Goal: Information Seeking & Learning: Learn about a topic

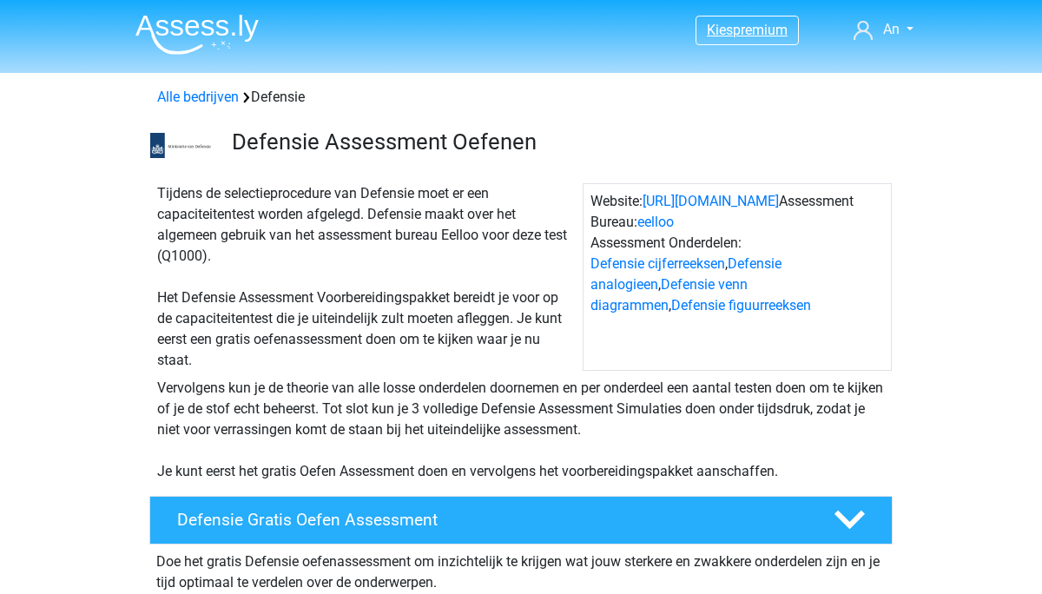
click at [755, 24] on span "premium" at bounding box center [760, 30] width 55 height 17
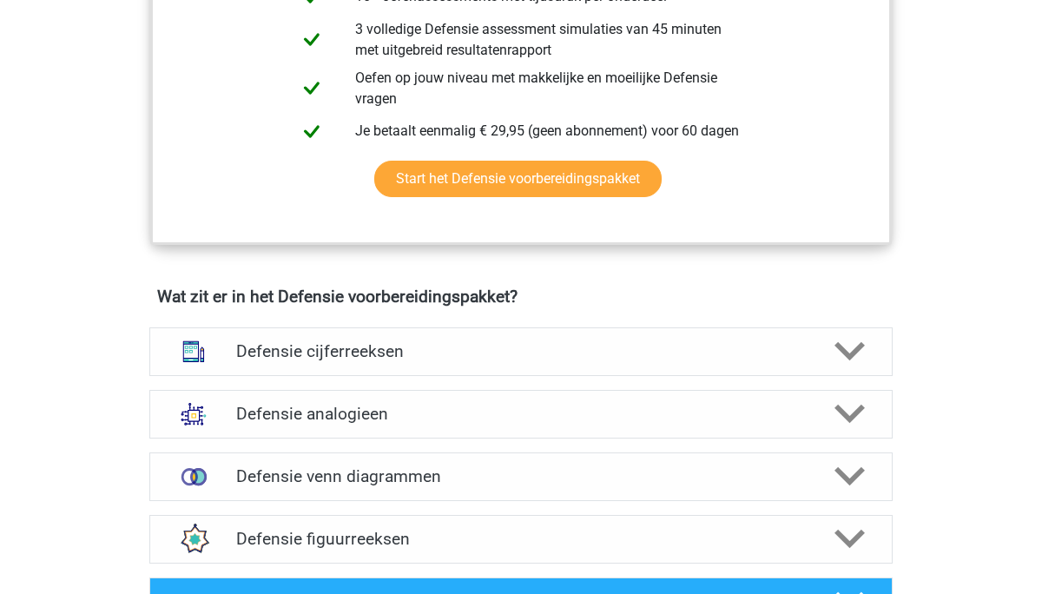
scroll to position [1190, 0]
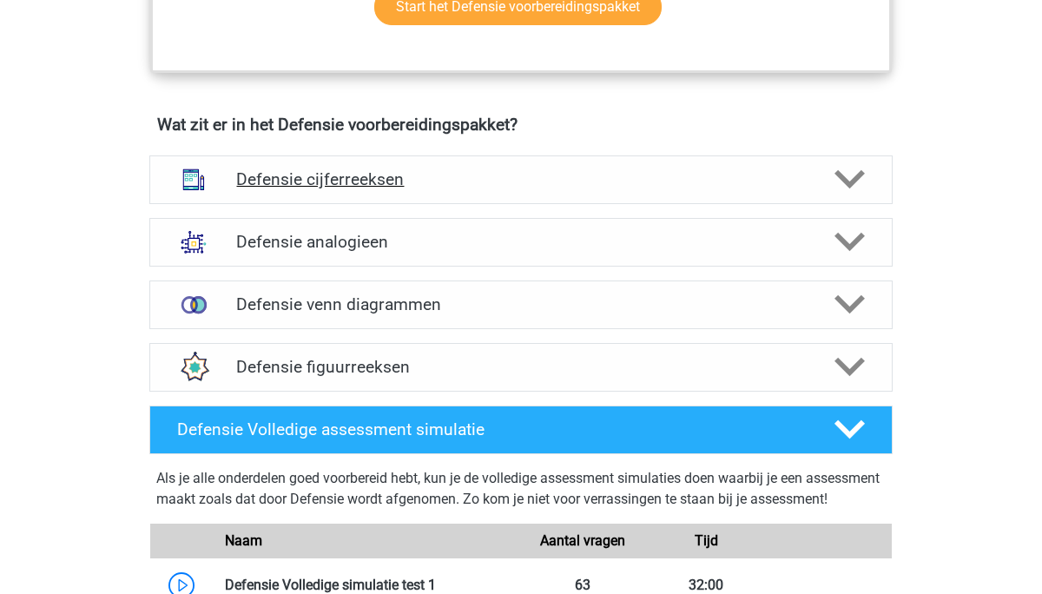
click at [267, 188] on h4 "Defensie cijferreeksen" at bounding box center [520, 179] width 569 height 20
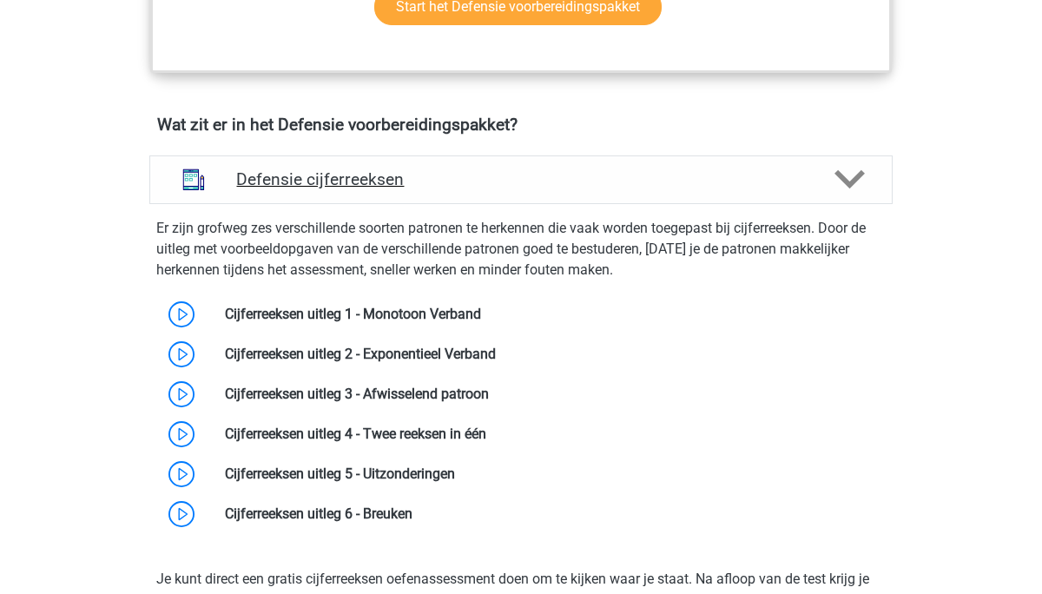
click at [267, 188] on h4 "Defensie cijferreeksen" at bounding box center [520, 179] width 569 height 20
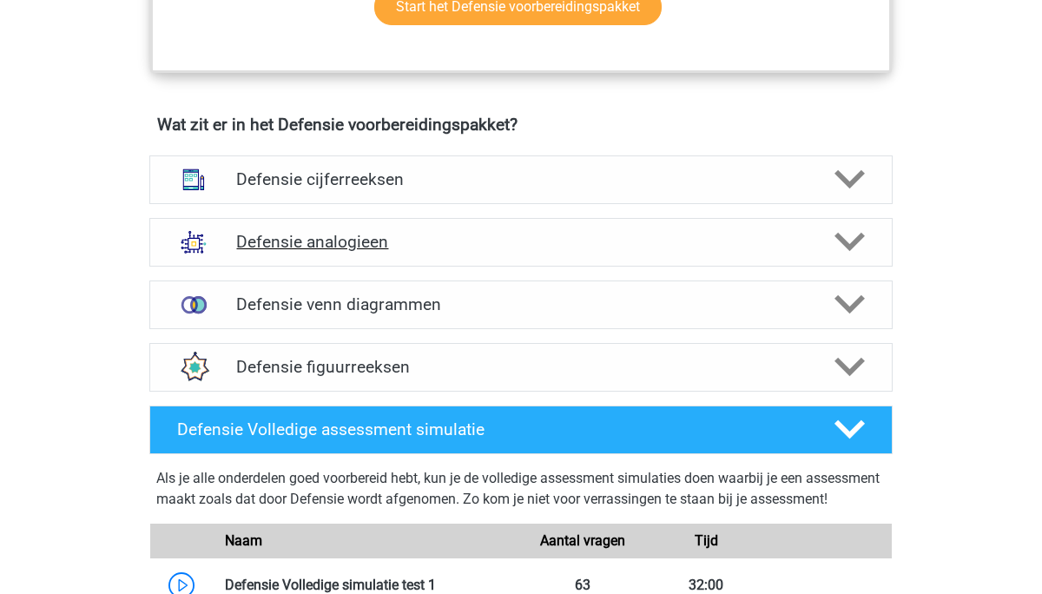
click at [279, 240] on h4 "Defensie analogieen" at bounding box center [520, 242] width 569 height 20
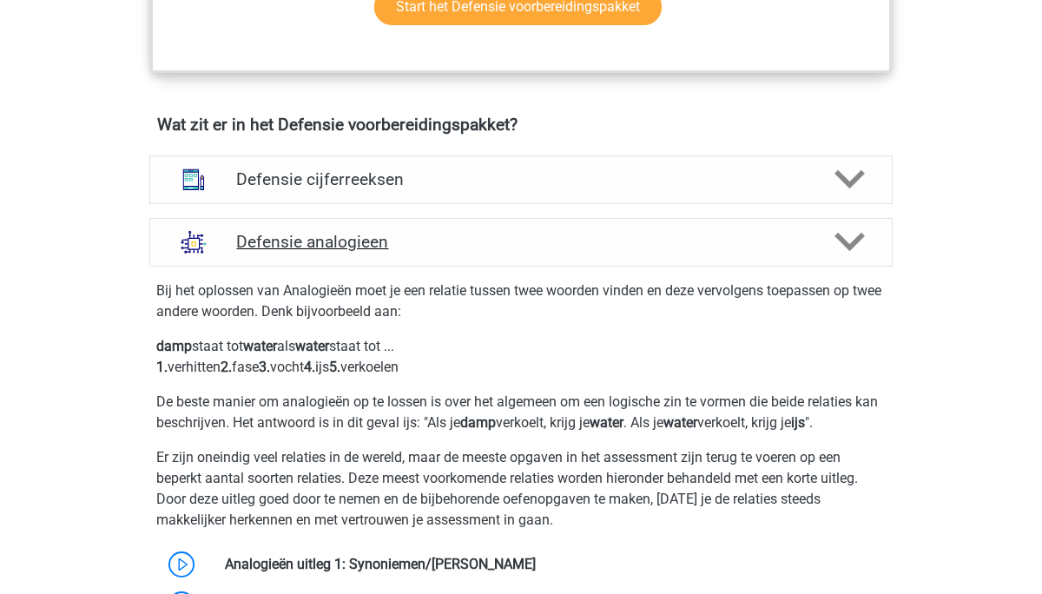
click at [279, 240] on h4 "Defensie analogieen" at bounding box center [520, 242] width 569 height 20
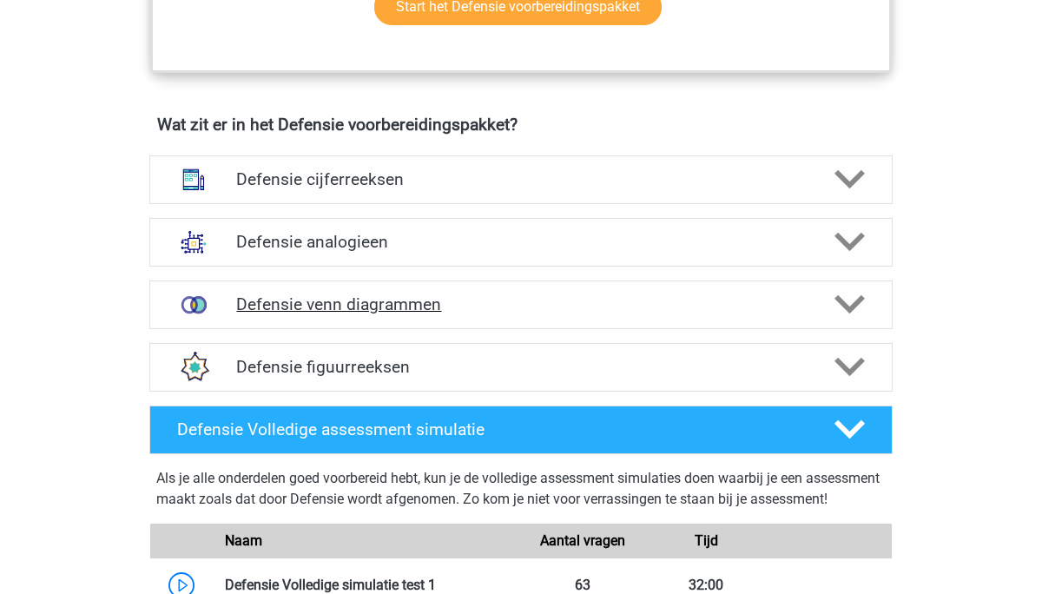
click at [287, 290] on div "Defensie venn diagrammen" at bounding box center [521, 305] width 744 height 49
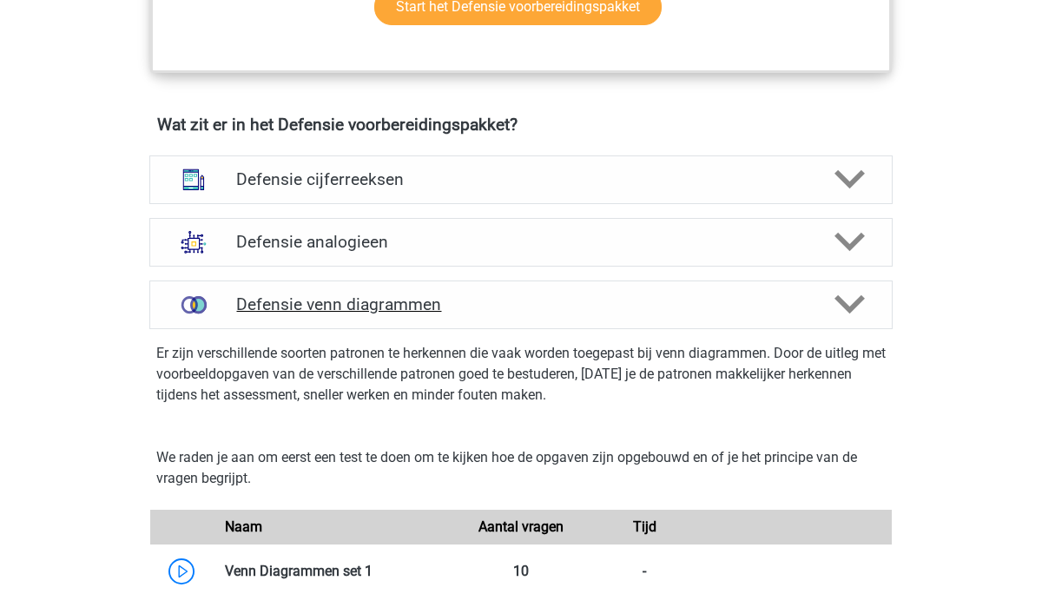
click at [288, 299] on h4 "Defensie venn diagrammen" at bounding box center [520, 304] width 569 height 20
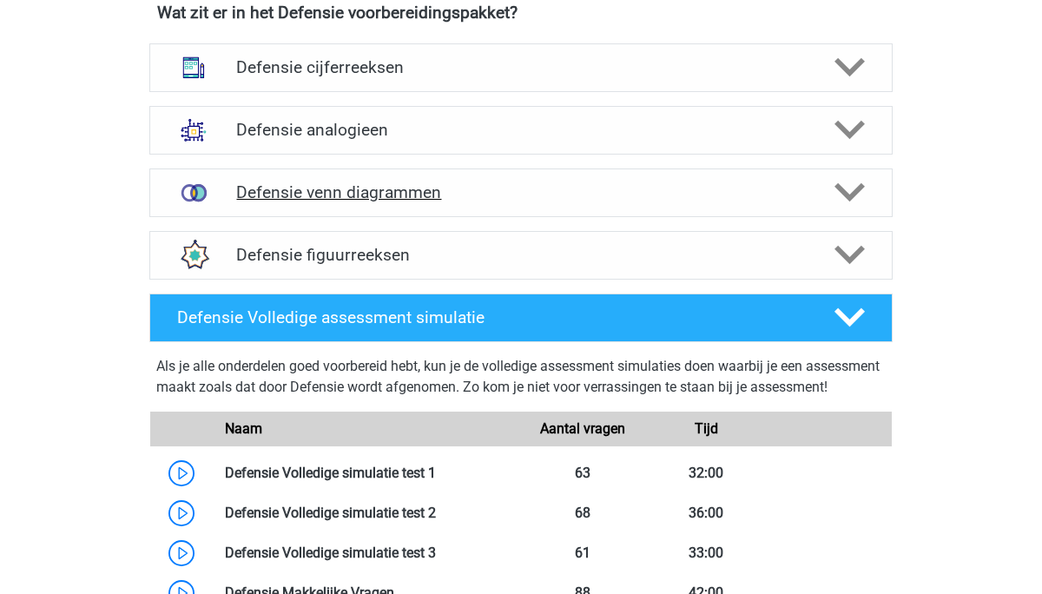
scroll to position [1307, 0]
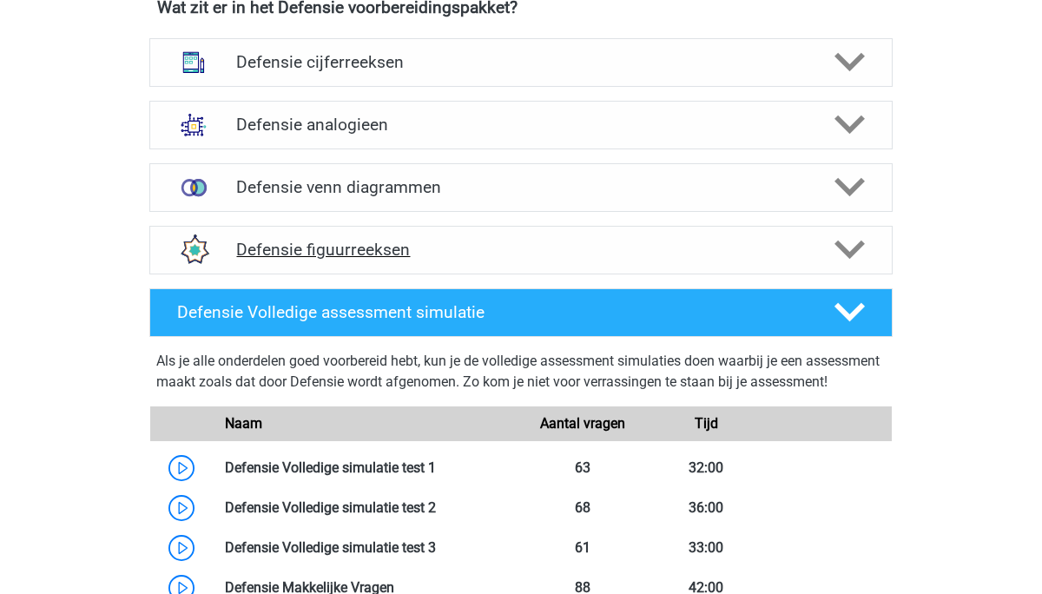
click at [293, 253] on h4 "Defensie figuurreeksen" at bounding box center [520, 250] width 569 height 20
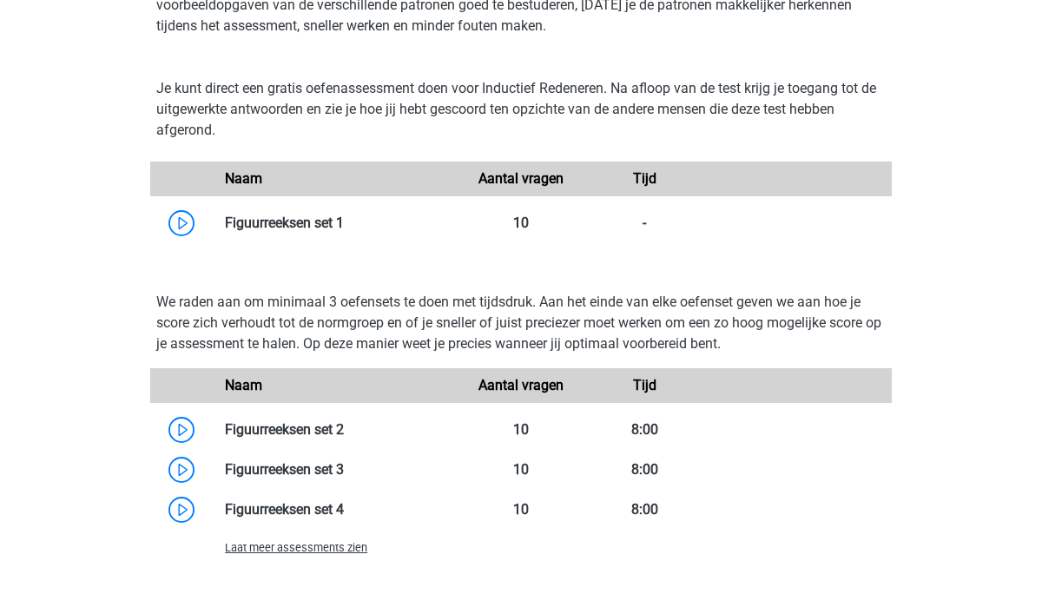
scroll to position [1592, 0]
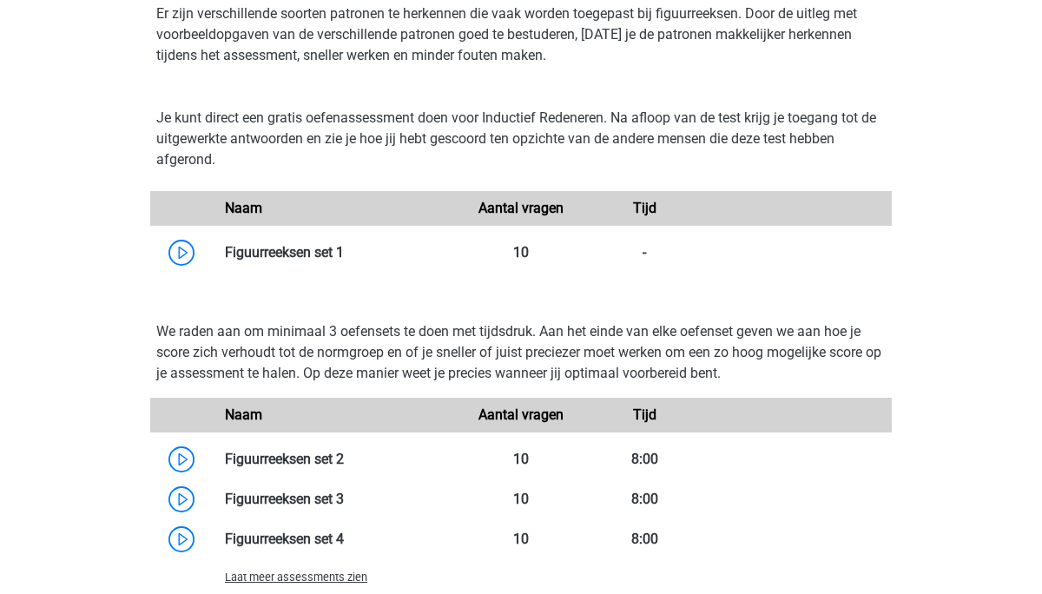
click at [344, 253] on link at bounding box center [344, 252] width 0 height 17
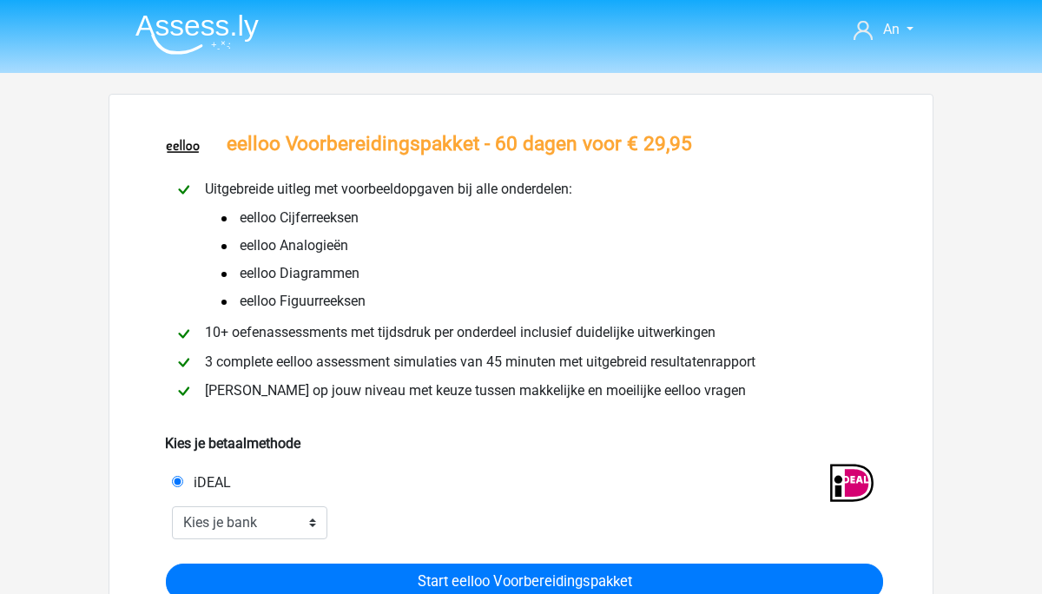
click at [186, 30] on img at bounding box center [196, 34] width 123 height 41
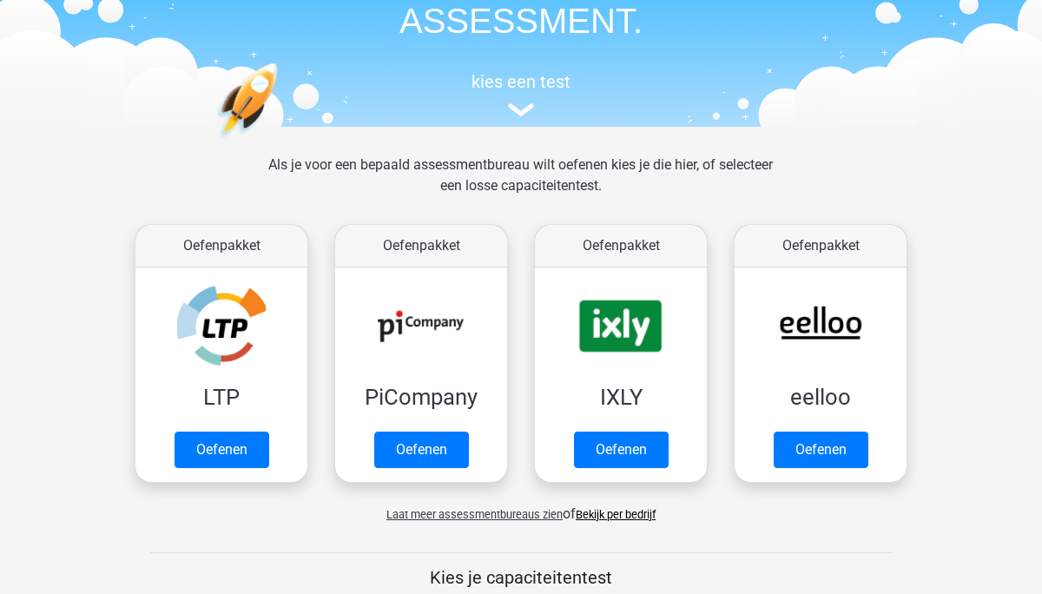
scroll to position [109, 0]
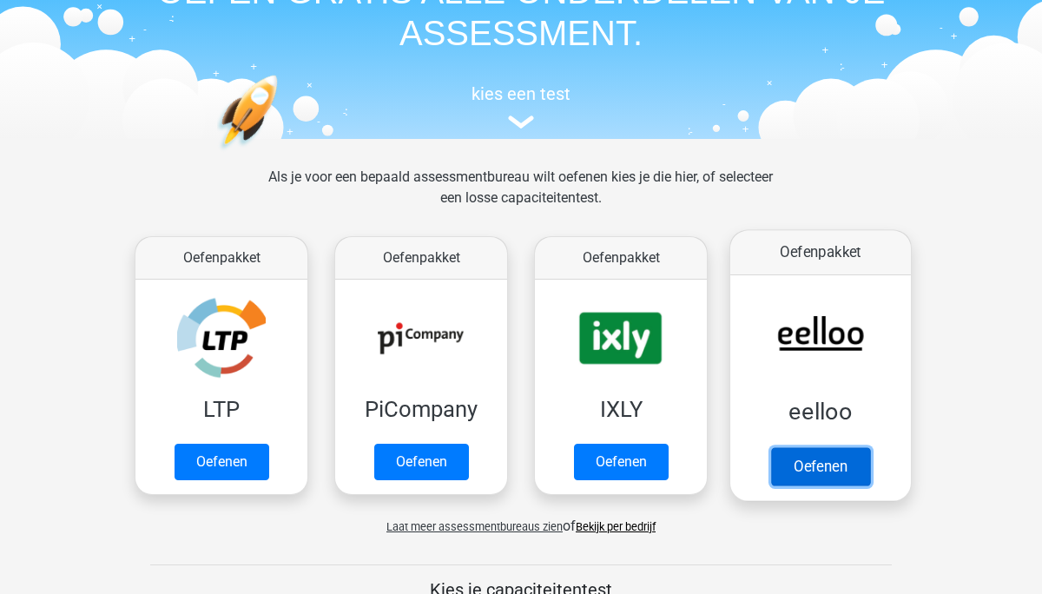
click at [817, 447] on link "Oefenen" at bounding box center [820, 466] width 99 height 38
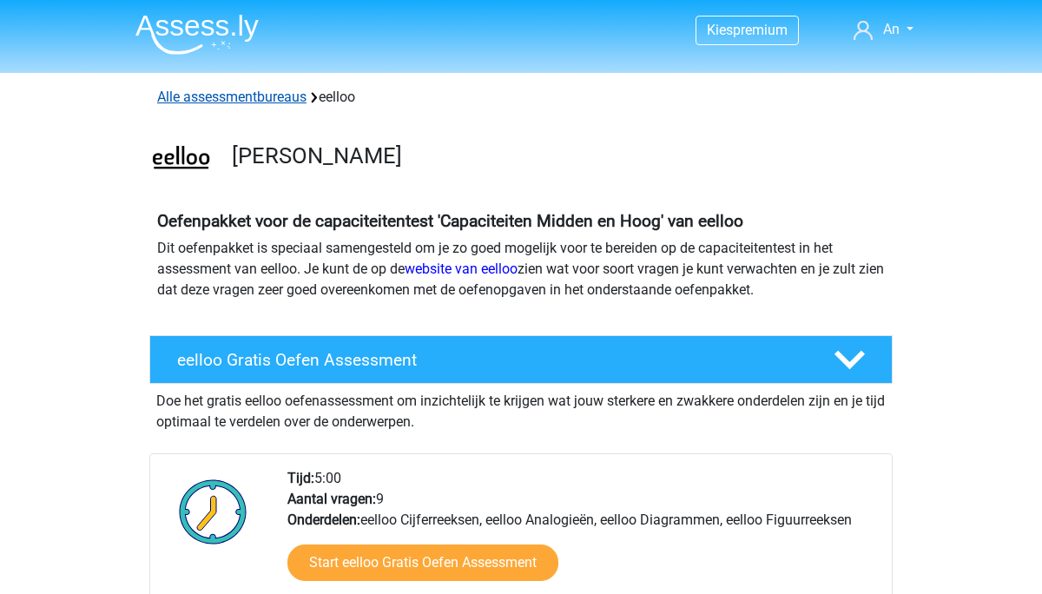
click at [235, 97] on link "Alle assessmentbureaus" at bounding box center [231, 97] width 149 height 17
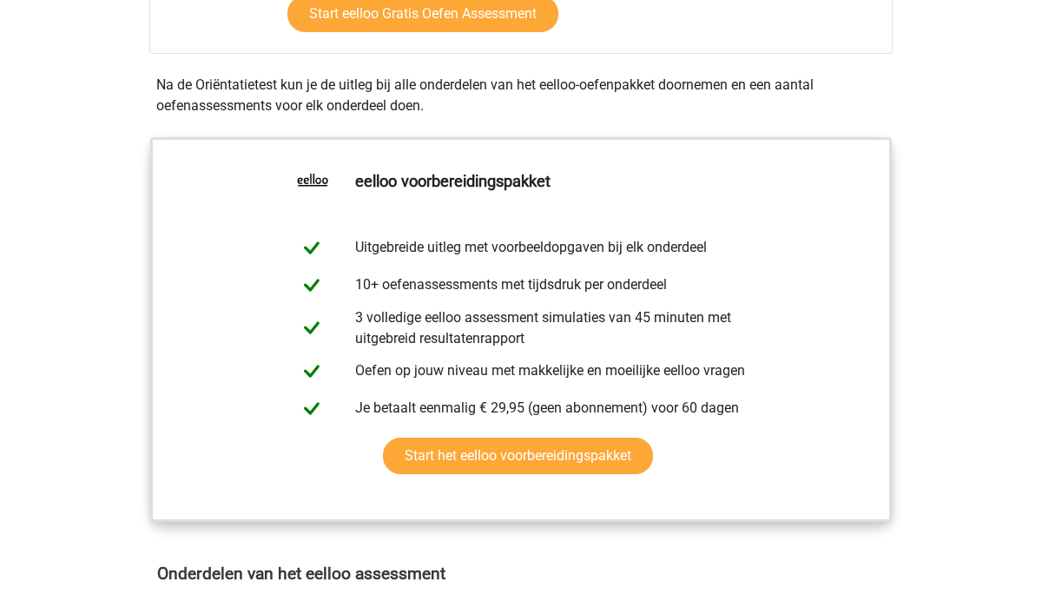
scroll to position [873, 0]
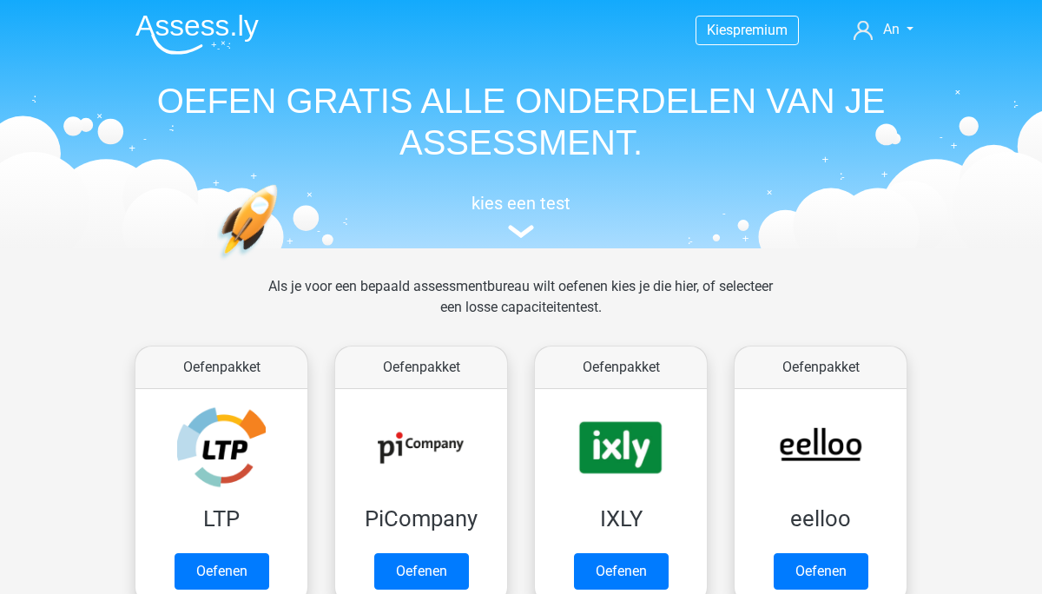
click at [216, 22] on img at bounding box center [196, 34] width 123 height 41
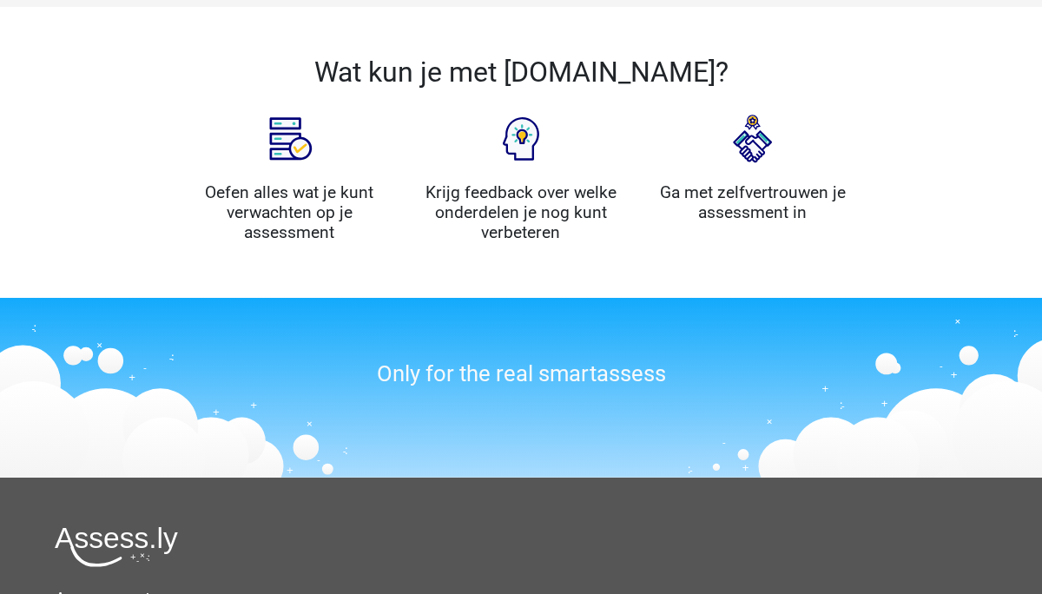
scroll to position [1815, 0]
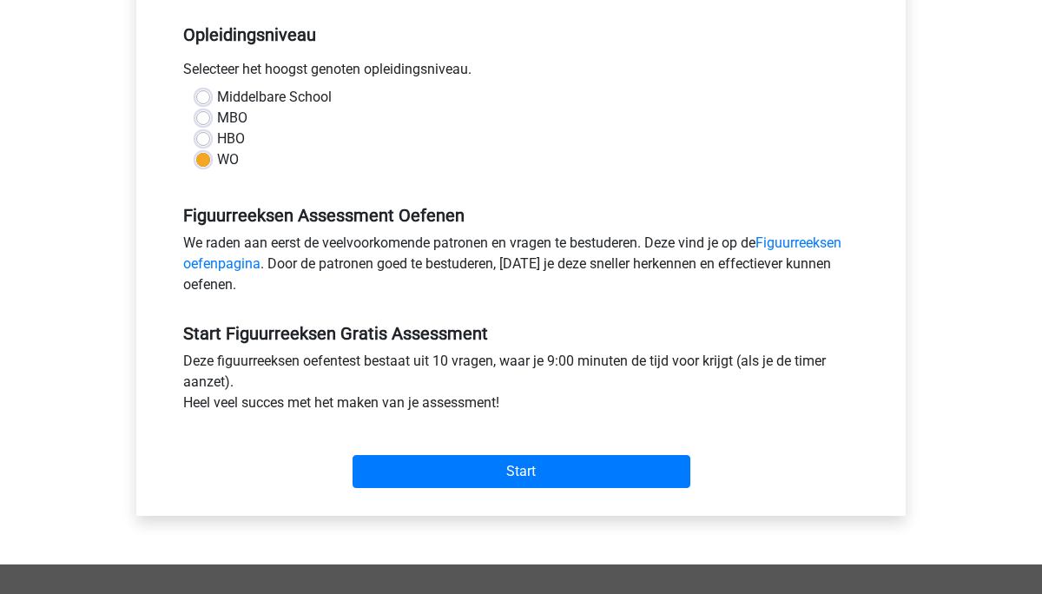
scroll to position [360, 0]
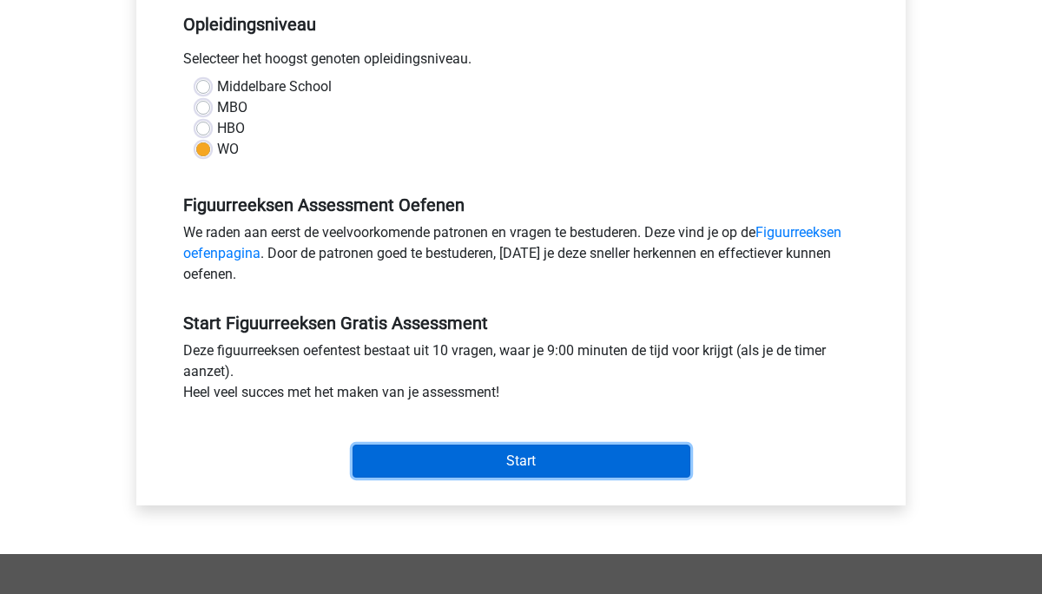
click at [449, 462] on input "Start" at bounding box center [522, 461] width 338 height 33
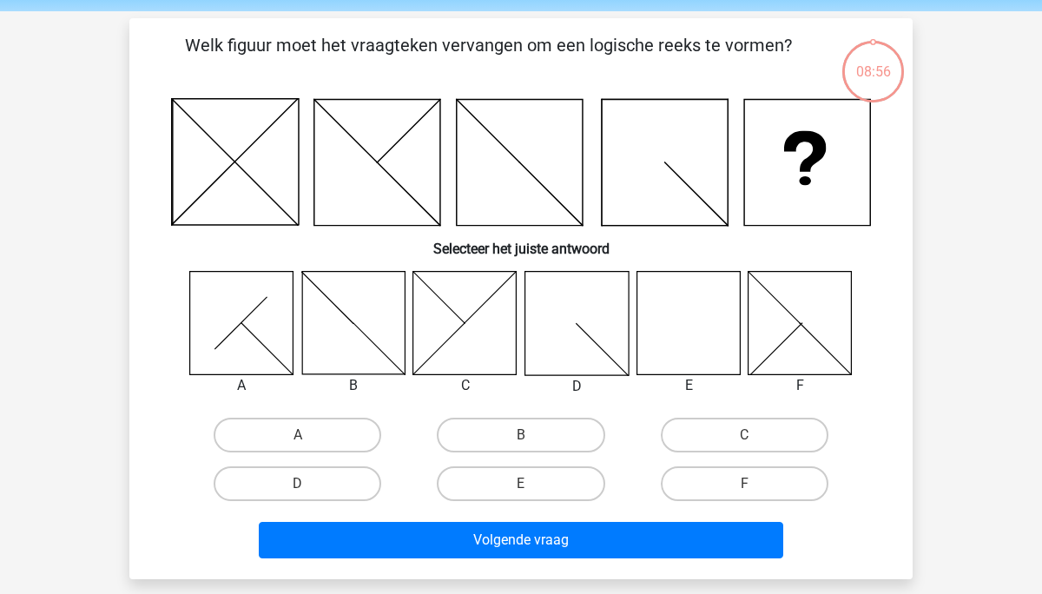
scroll to position [59, 0]
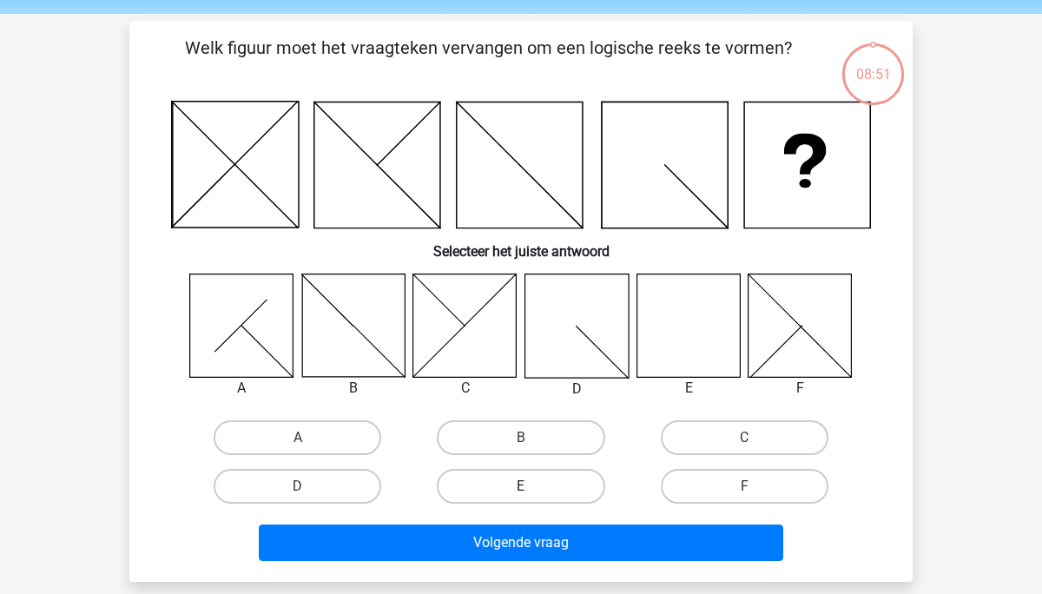
click at [539, 500] on label "E" at bounding box center [521, 486] width 168 height 35
click at [532, 498] on input "E" at bounding box center [526, 491] width 11 height 11
radio input "true"
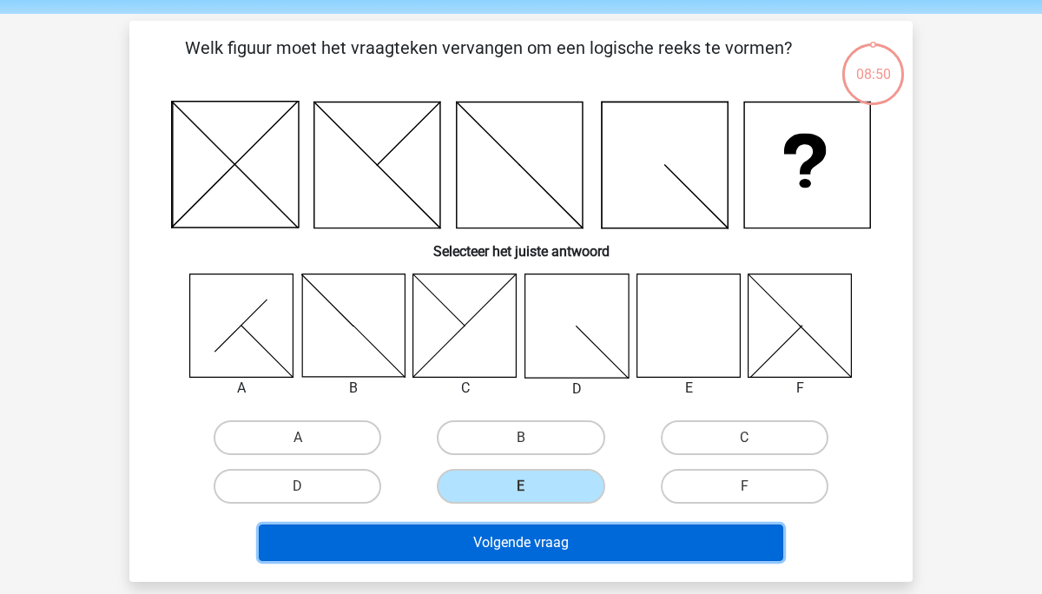
click at [507, 540] on button "Volgende vraag" at bounding box center [521, 543] width 525 height 36
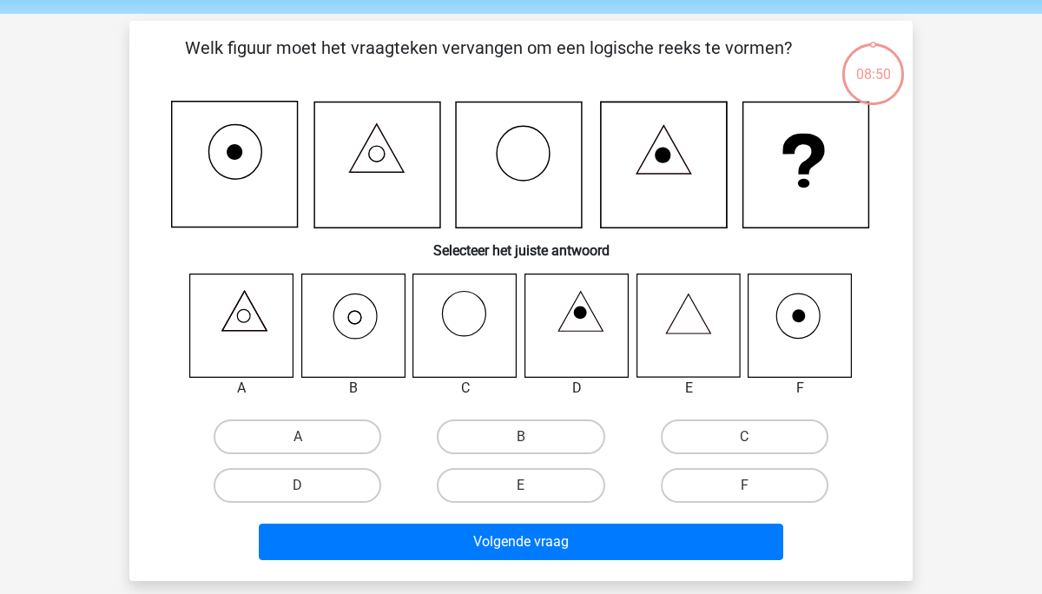
scroll to position [80, 0]
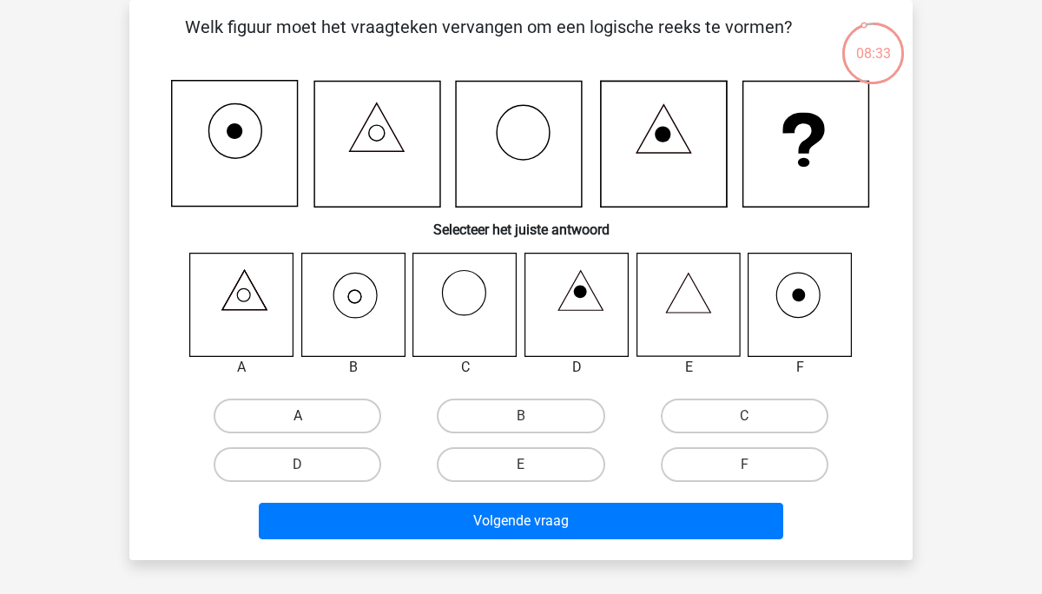
click at [293, 426] on label "A" at bounding box center [298, 416] width 168 height 35
click at [298, 426] on input "A" at bounding box center [303, 421] width 11 height 11
radio input "true"
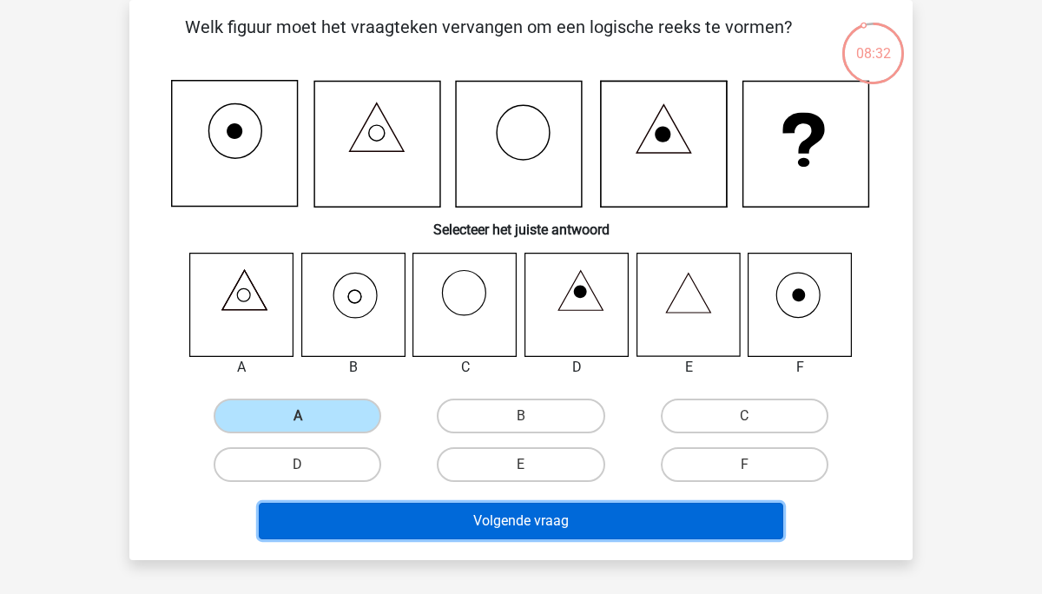
click at [358, 525] on button "Volgende vraag" at bounding box center [521, 521] width 525 height 36
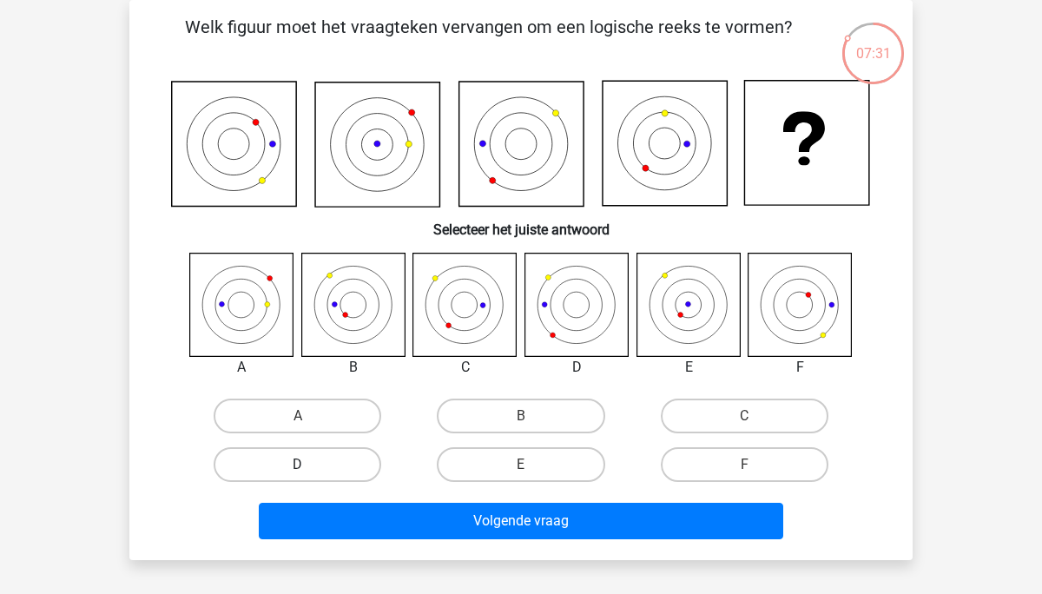
click at [334, 469] on label "D" at bounding box center [298, 464] width 168 height 35
click at [309, 469] on input "D" at bounding box center [303, 470] width 11 height 11
radio input "true"
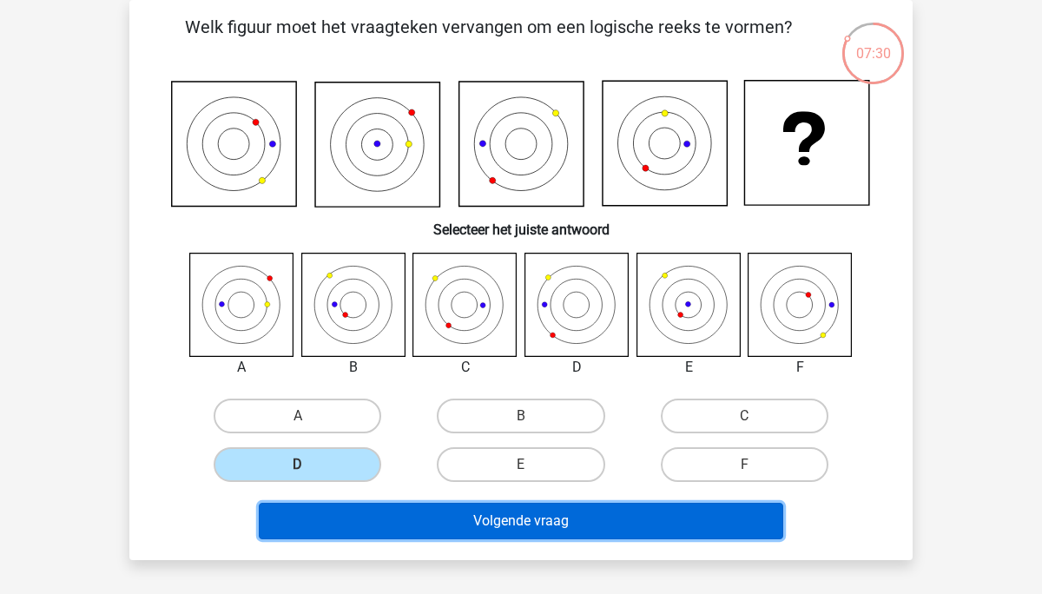
click at [376, 525] on button "Volgende vraag" at bounding box center [521, 521] width 525 height 36
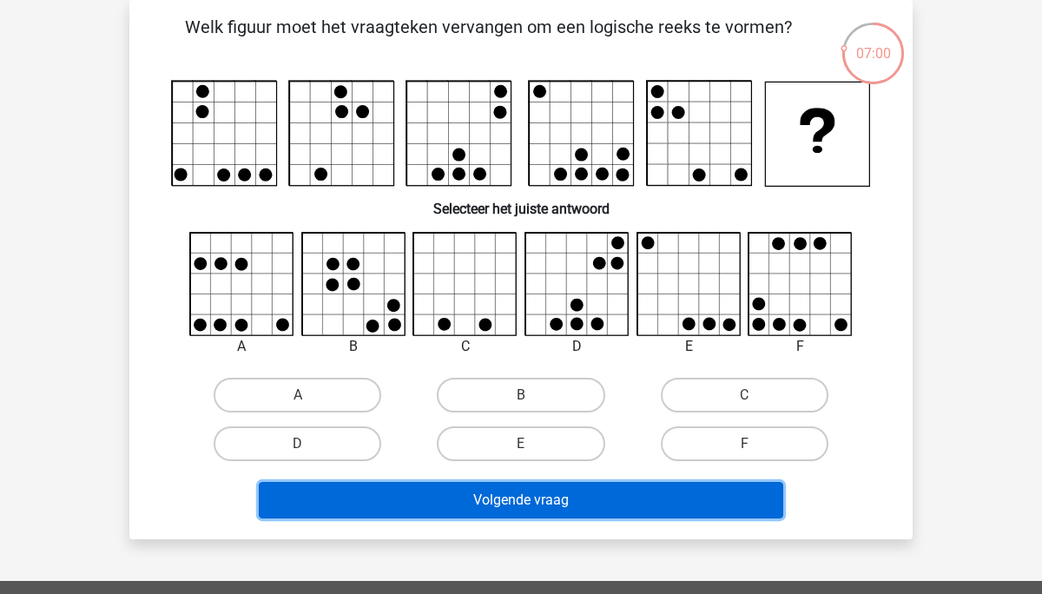
click at [386, 492] on button "Volgende vraag" at bounding box center [521, 500] width 525 height 36
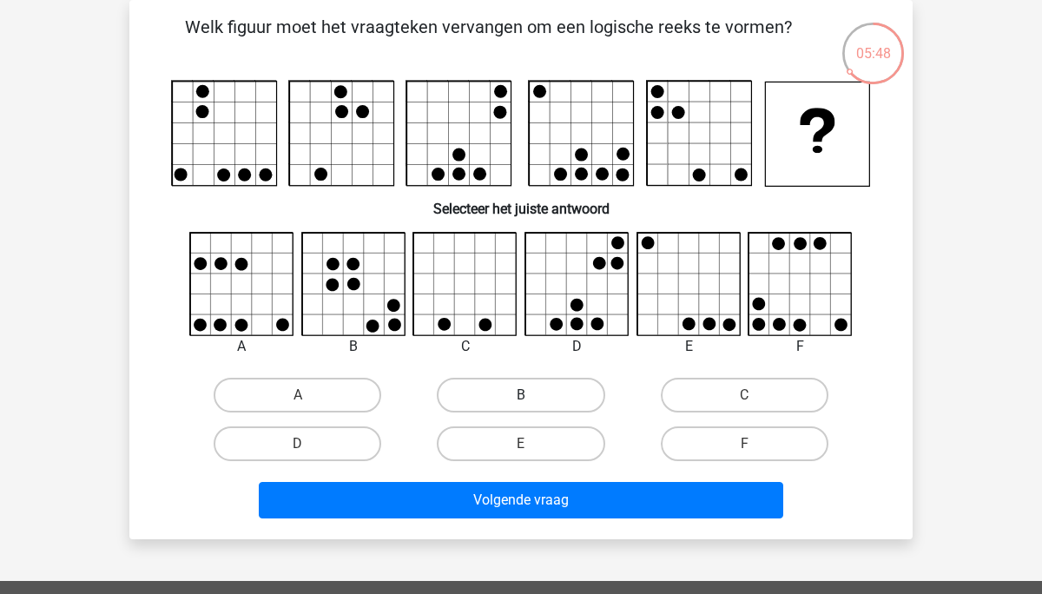
click at [532, 388] on label "B" at bounding box center [521, 395] width 168 height 35
click at [532, 395] on input "B" at bounding box center [526, 400] width 11 height 11
radio input "true"
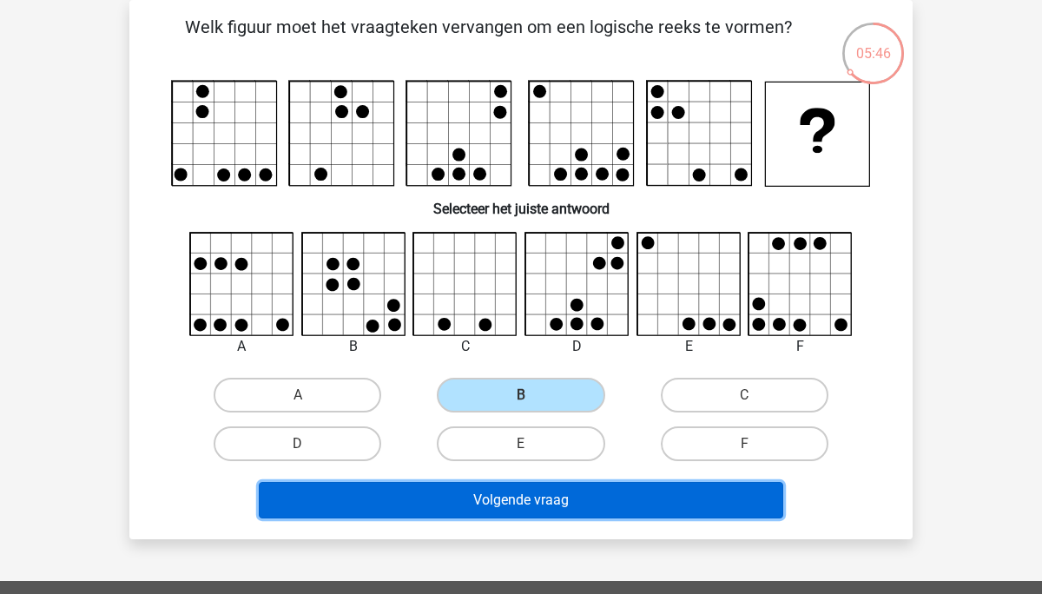
click at [491, 501] on button "Volgende vraag" at bounding box center [521, 500] width 525 height 36
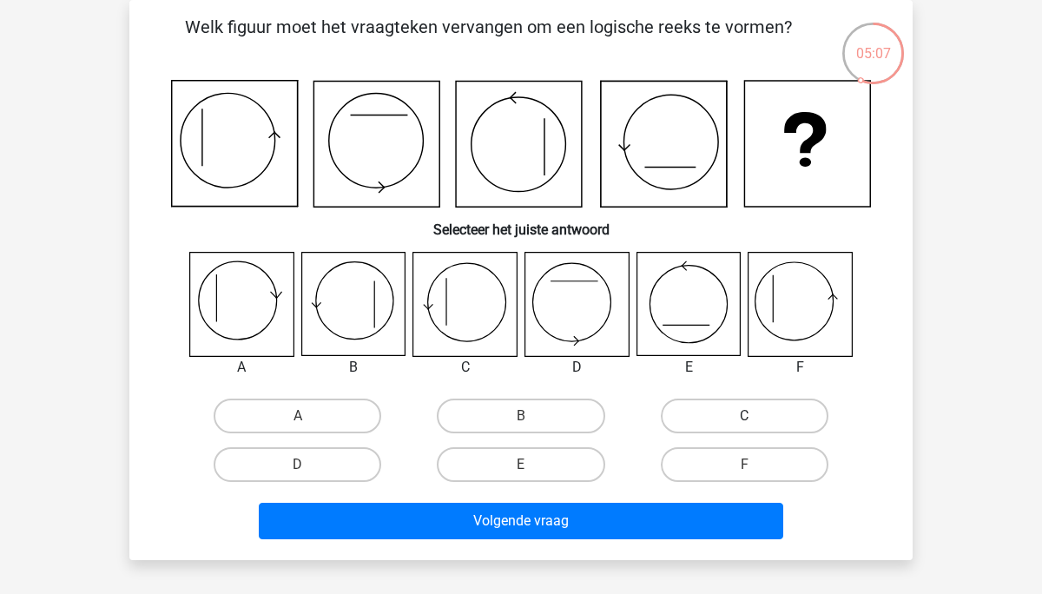
click at [691, 412] on label "C" at bounding box center [745, 416] width 168 height 35
click at [744, 416] on input "C" at bounding box center [749, 421] width 11 height 11
radio input "true"
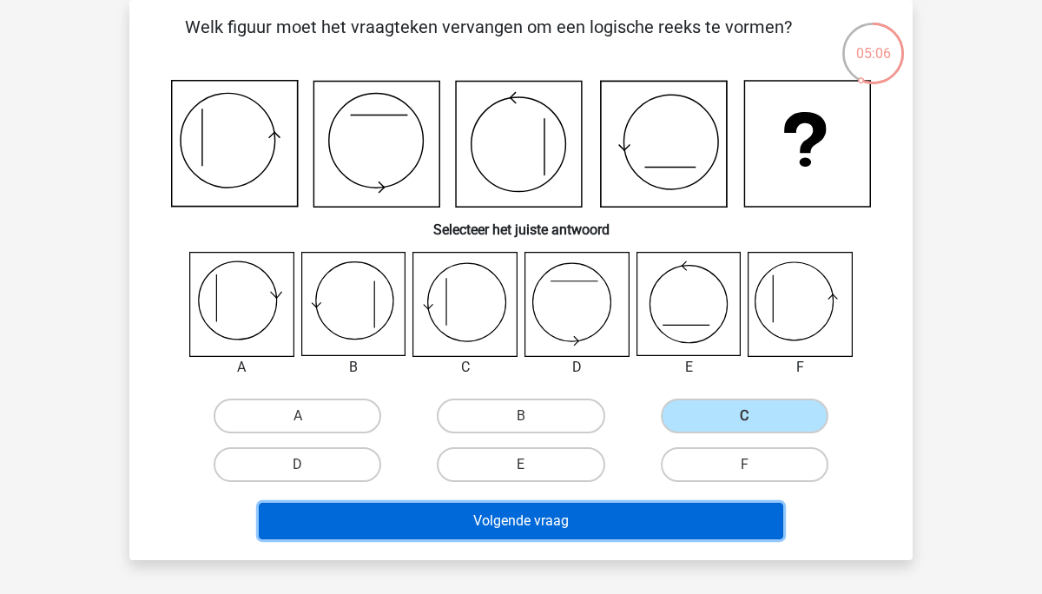
click at [498, 527] on button "Volgende vraag" at bounding box center [521, 521] width 525 height 36
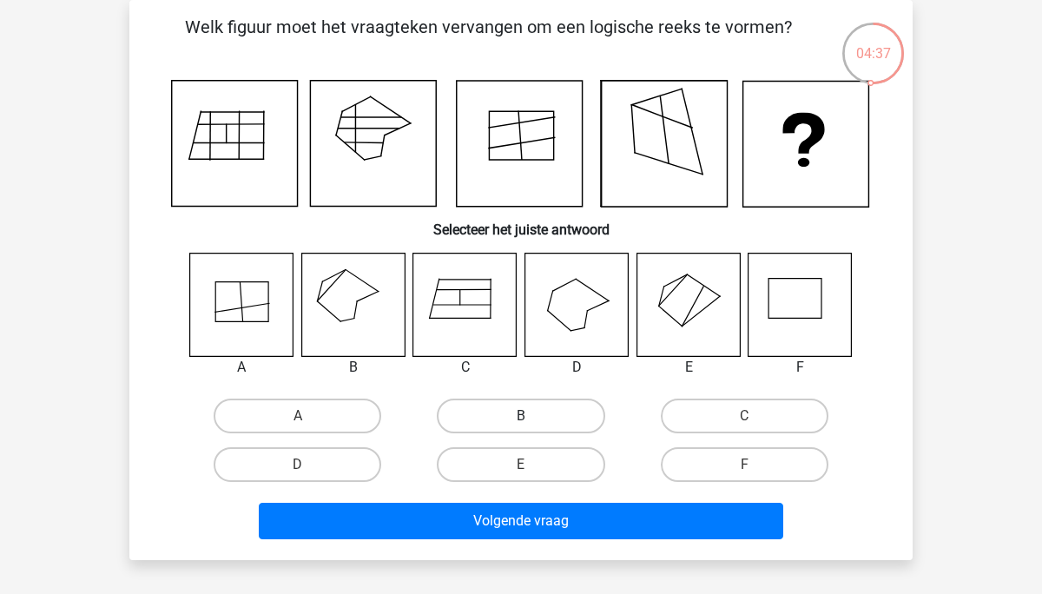
click at [484, 403] on label "B" at bounding box center [521, 416] width 168 height 35
click at [521, 416] on input "B" at bounding box center [526, 421] width 11 height 11
radio input "true"
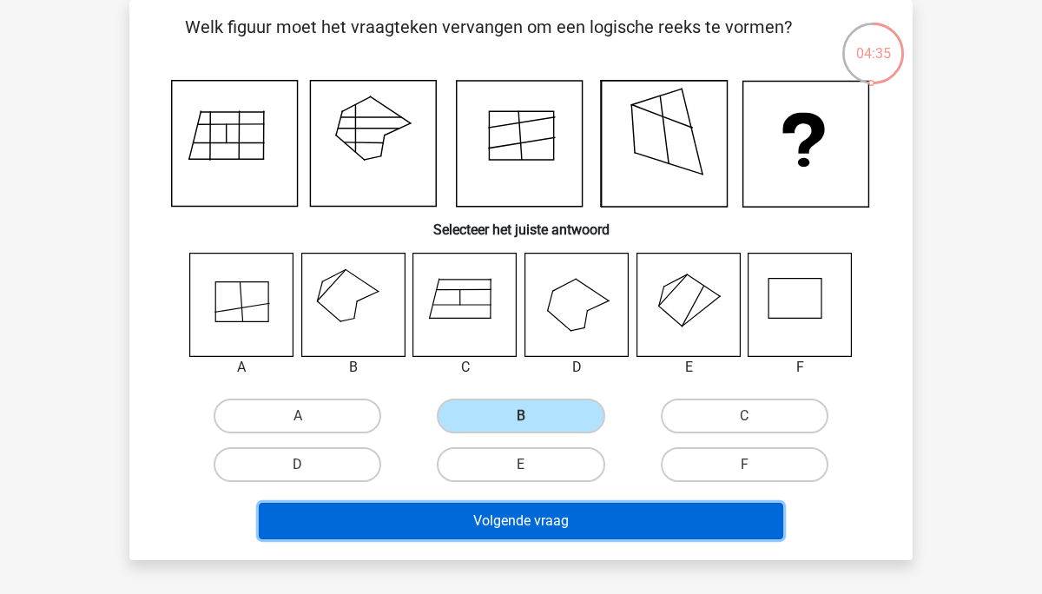
click at [406, 524] on button "Volgende vraag" at bounding box center [521, 521] width 525 height 36
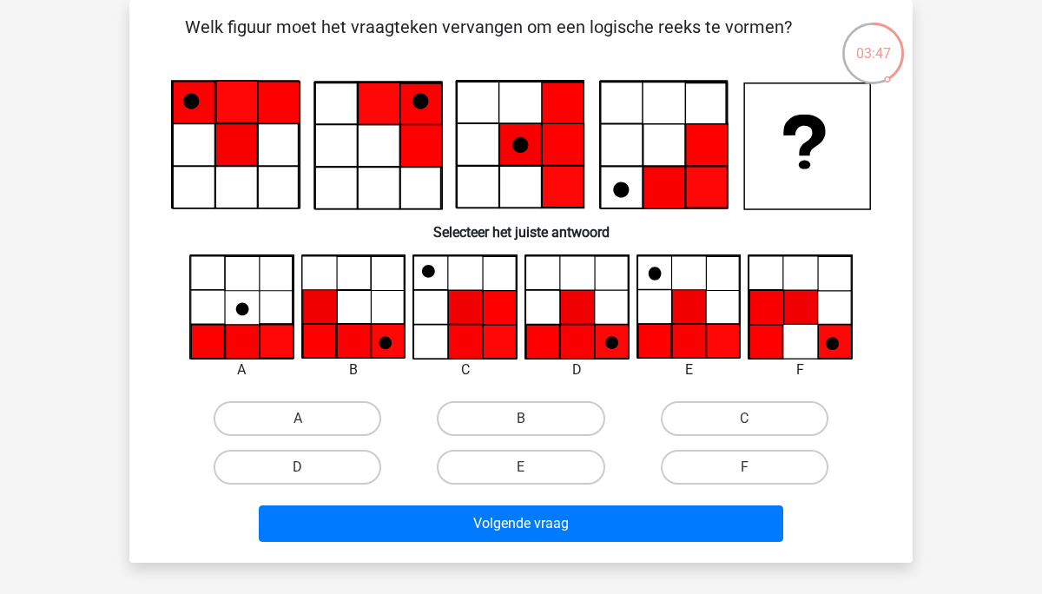
click at [615, 342] on icon at bounding box center [611, 342] width 13 height 13
click at [322, 464] on label "D" at bounding box center [298, 467] width 168 height 35
click at [309, 467] on input "D" at bounding box center [303, 472] width 11 height 11
radio input "true"
click at [406, 546] on div "Volgende vraag" at bounding box center [521, 527] width 671 height 43
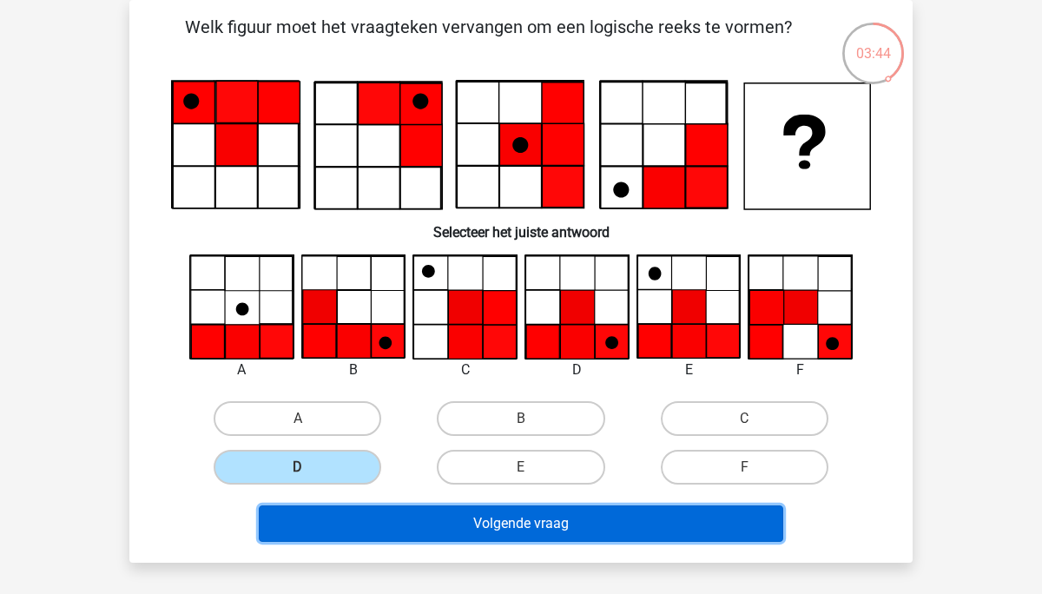
click at [406, 532] on button "Volgende vraag" at bounding box center [521, 524] width 525 height 36
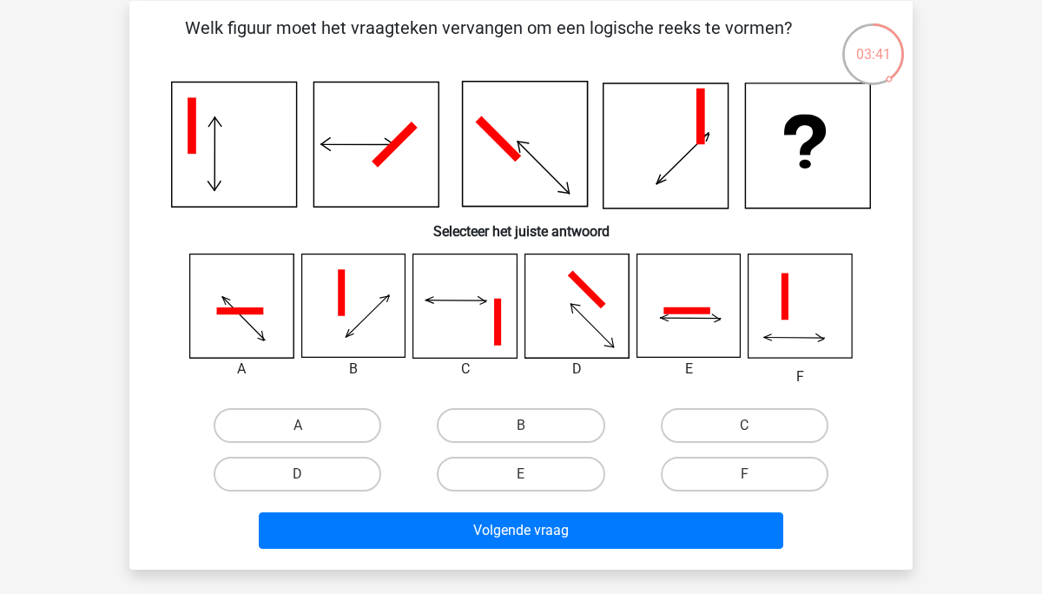
scroll to position [78, 0]
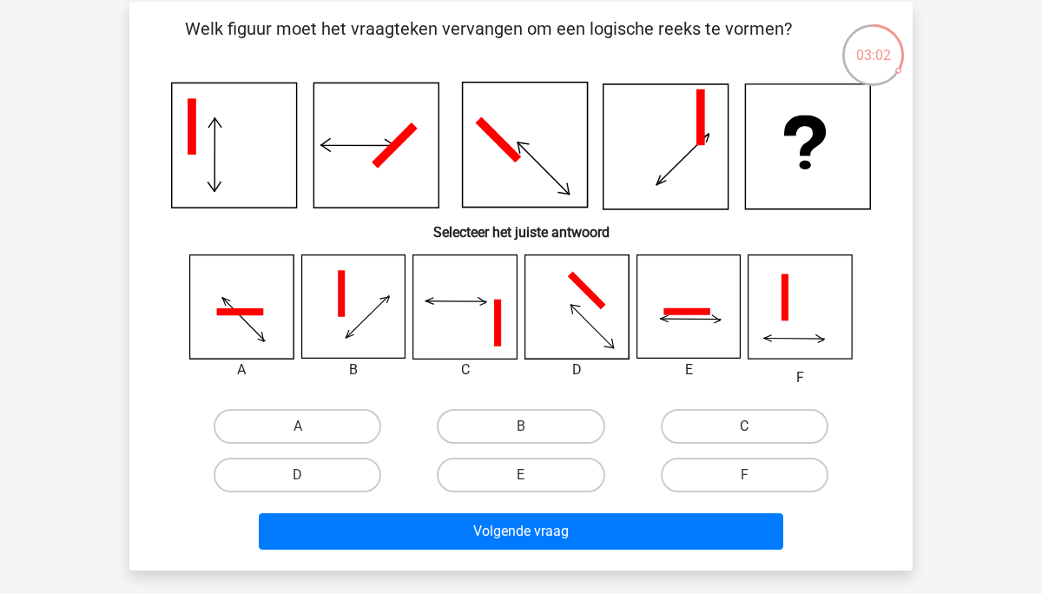
click at [717, 428] on label "C" at bounding box center [745, 426] width 168 height 35
click at [744, 428] on input "C" at bounding box center [749, 431] width 11 height 11
radio input "true"
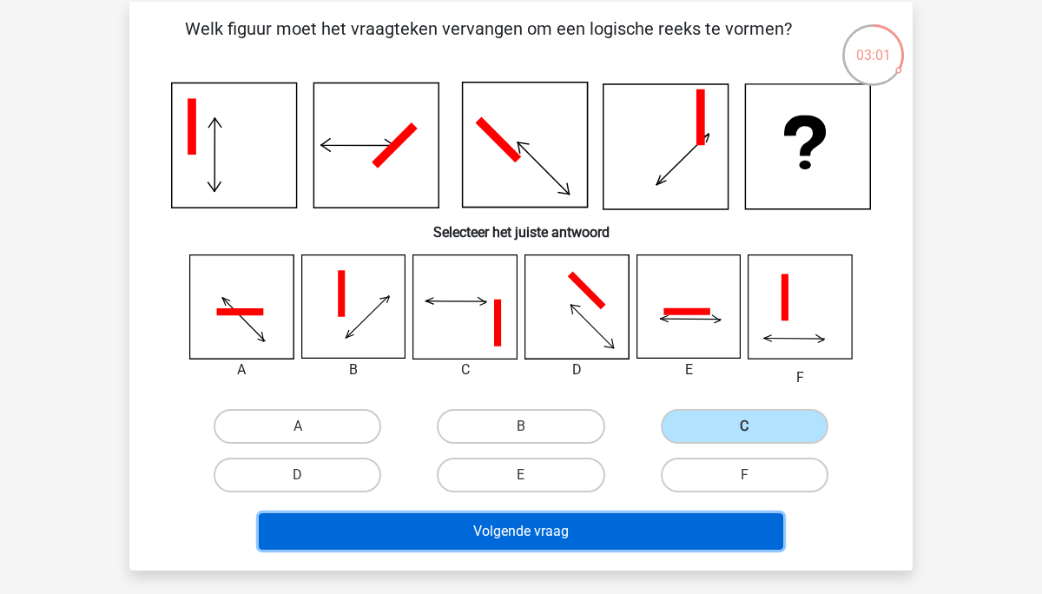
click at [539, 538] on button "Volgende vraag" at bounding box center [521, 531] width 525 height 36
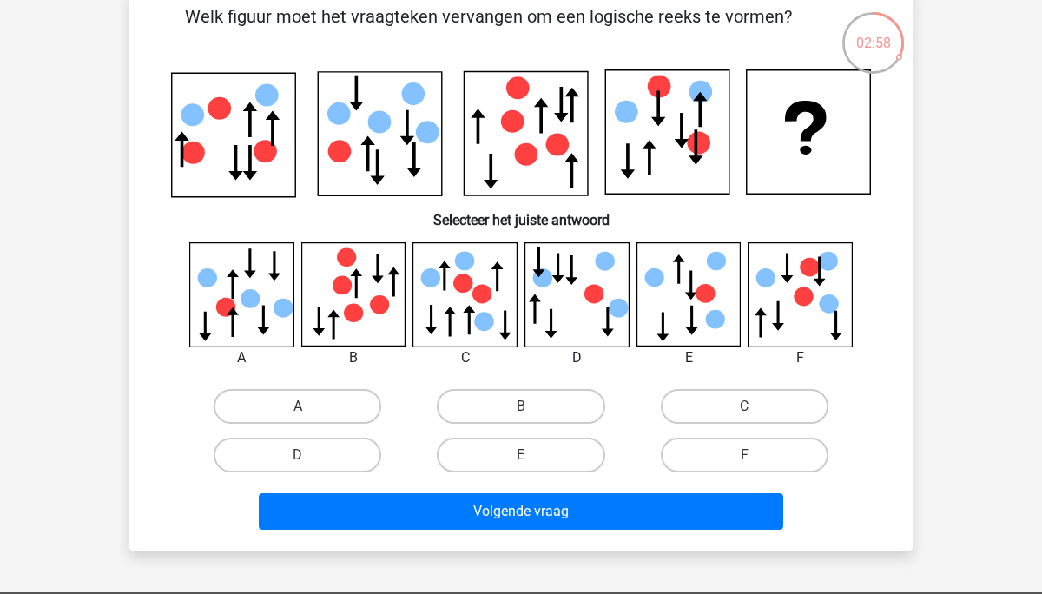
scroll to position [85, 0]
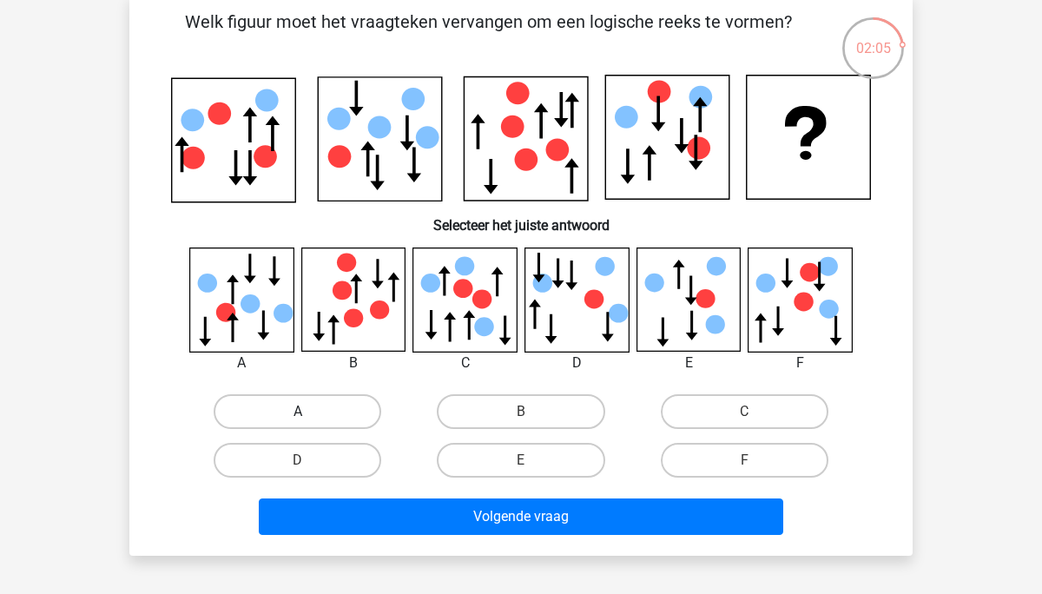
click at [277, 400] on label "A" at bounding box center [298, 411] width 168 height 35
click at [298, 412] on input "A" at bounding box center [303, 417] width 11 height 11
radio input "true"
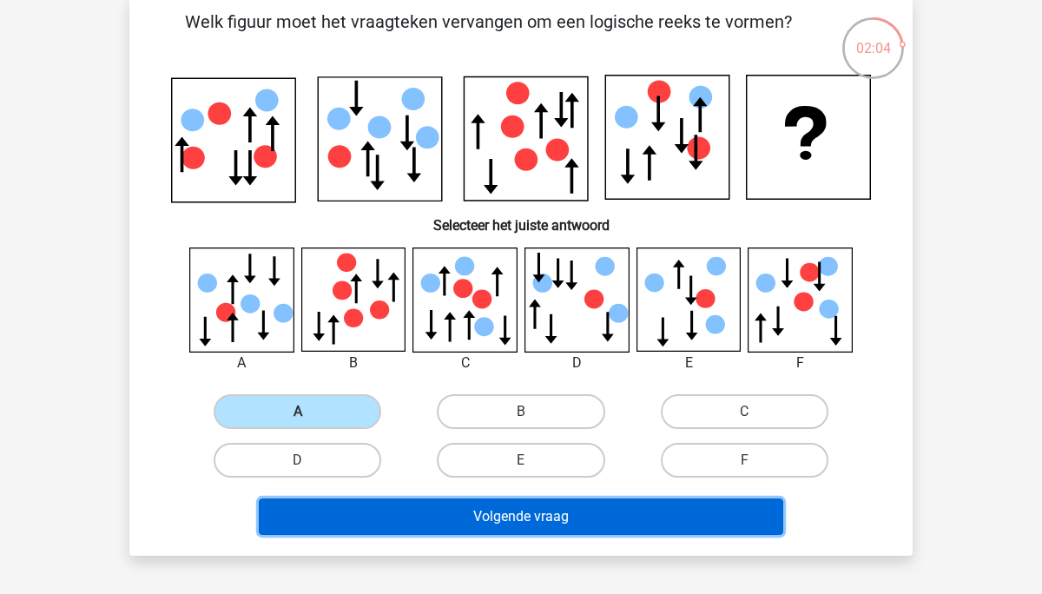
click at [394, 513] on button "Volgende vraag" at bounding box center [521, 517] width 525 height 36
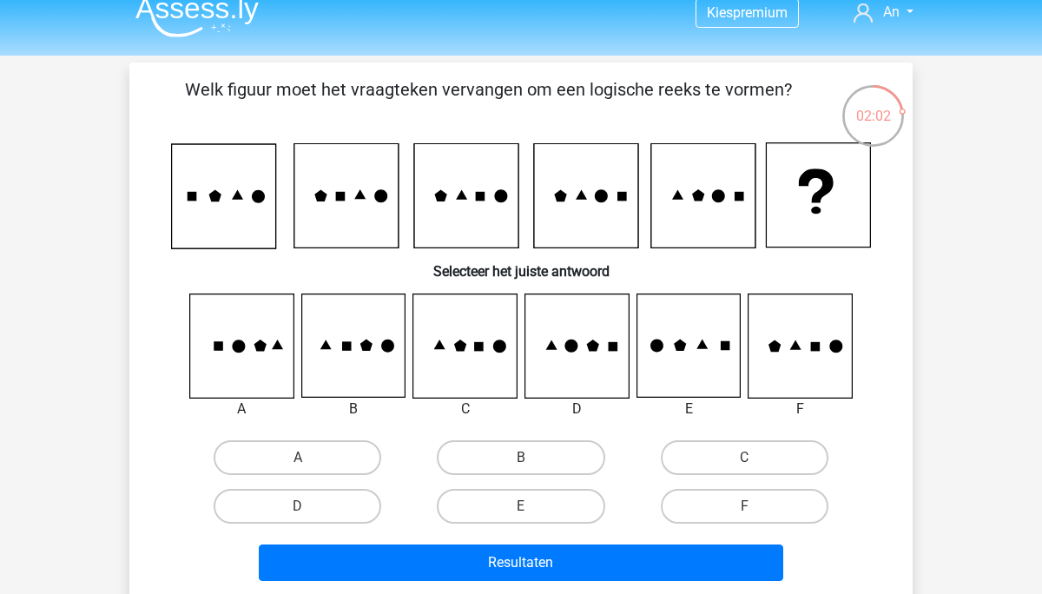
scroll to position [9, 0]
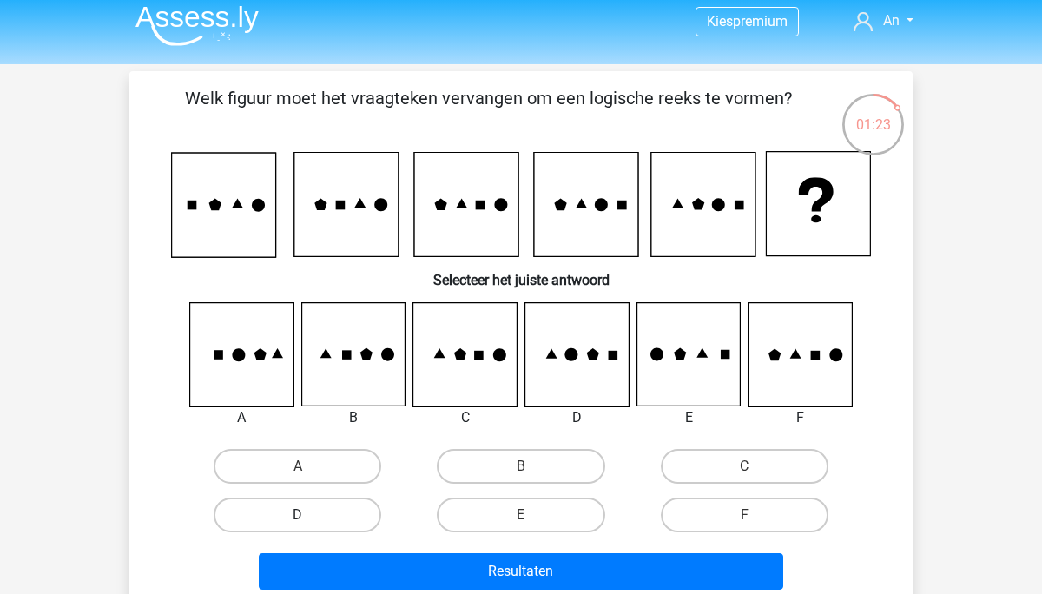
click at [327, 514] on label "D" at bounding box center [298, 515] width 168 height 35
click at [309, 515] on input "D" at bounding box center [303, 520] width 11 height 11
radio input "true"
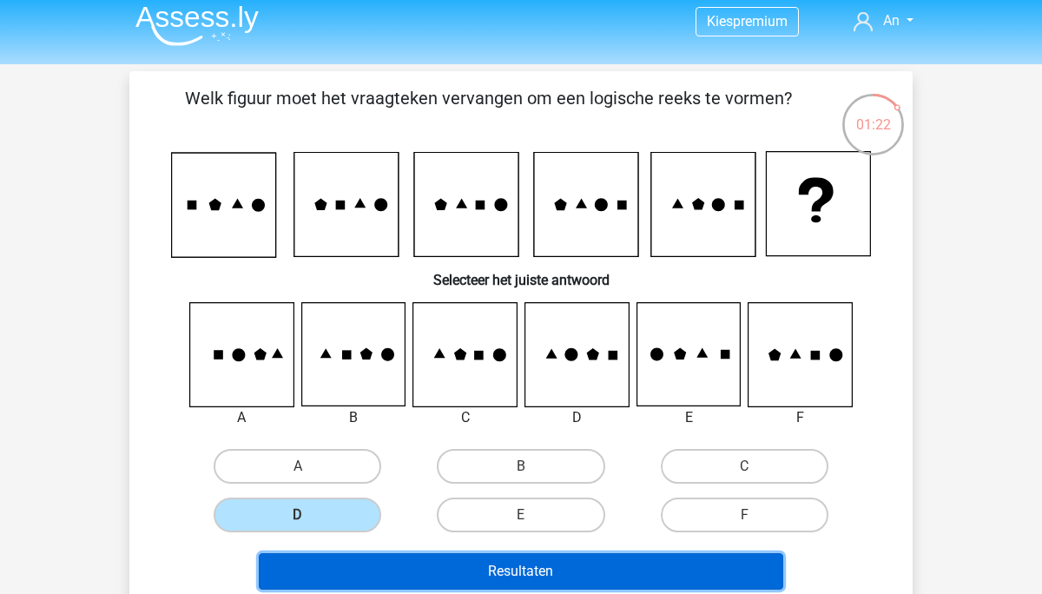
click at [360, 565] on button "Resultaten" at bounding box center [521, 571] width 525 height 36
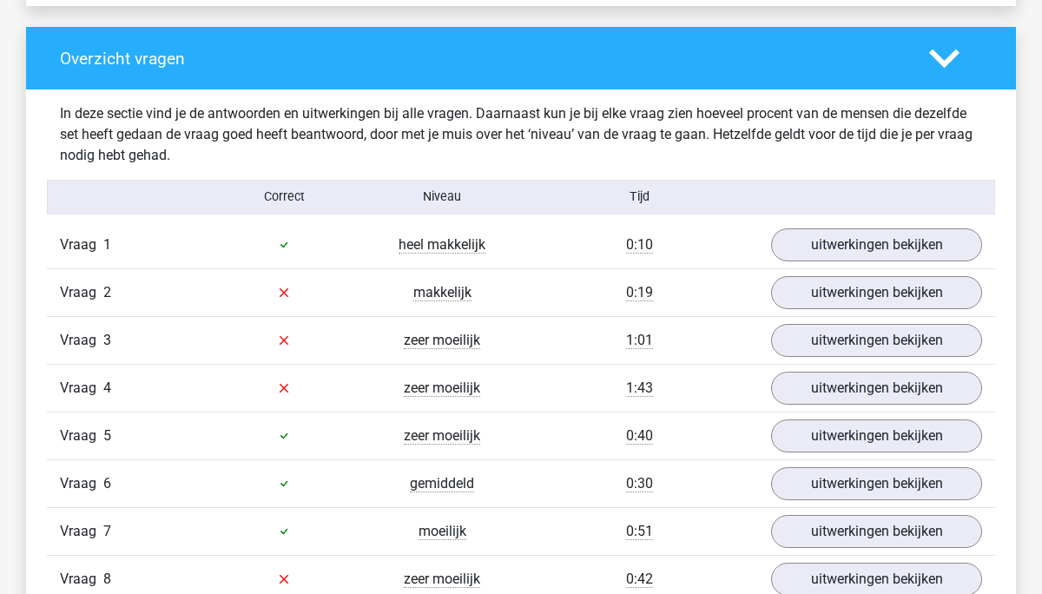
scroll to position [1288, 0]
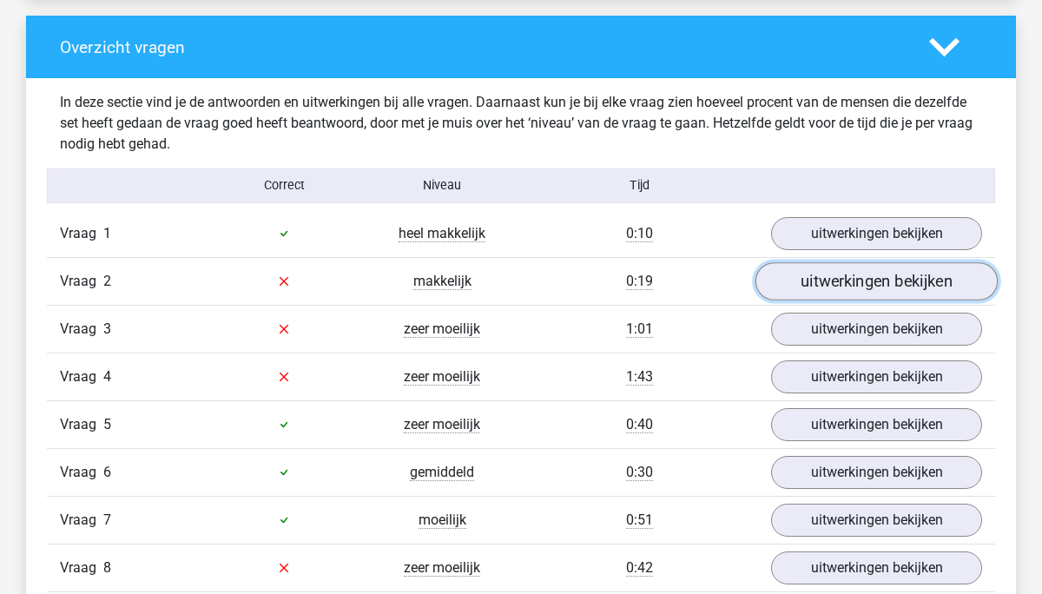
click at [785, 283] on link "uitwerkingen bekijken" at bounding box center [877, 281] width 242 height 38
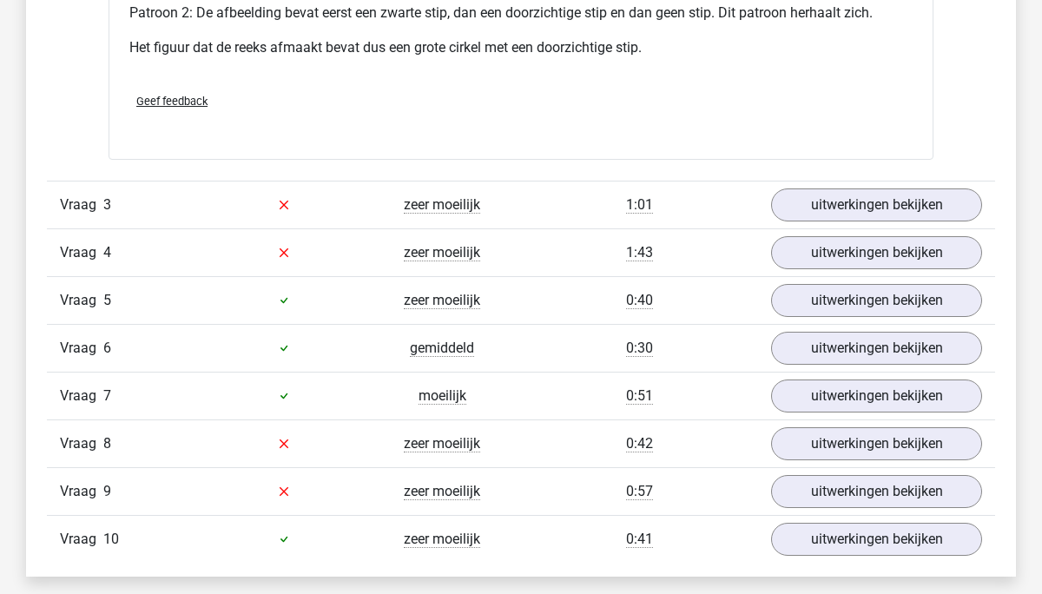
scroll to position [2528, 0]
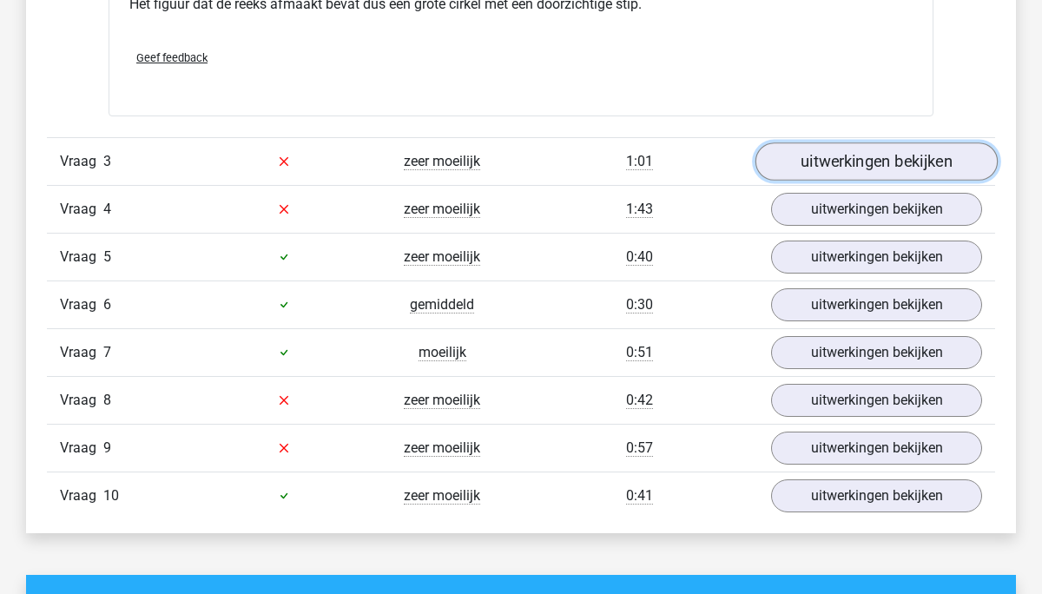
click at [808, 161] on link "uitwerkingen bekijken" at bounding box center [877, 161] width 242 height 38
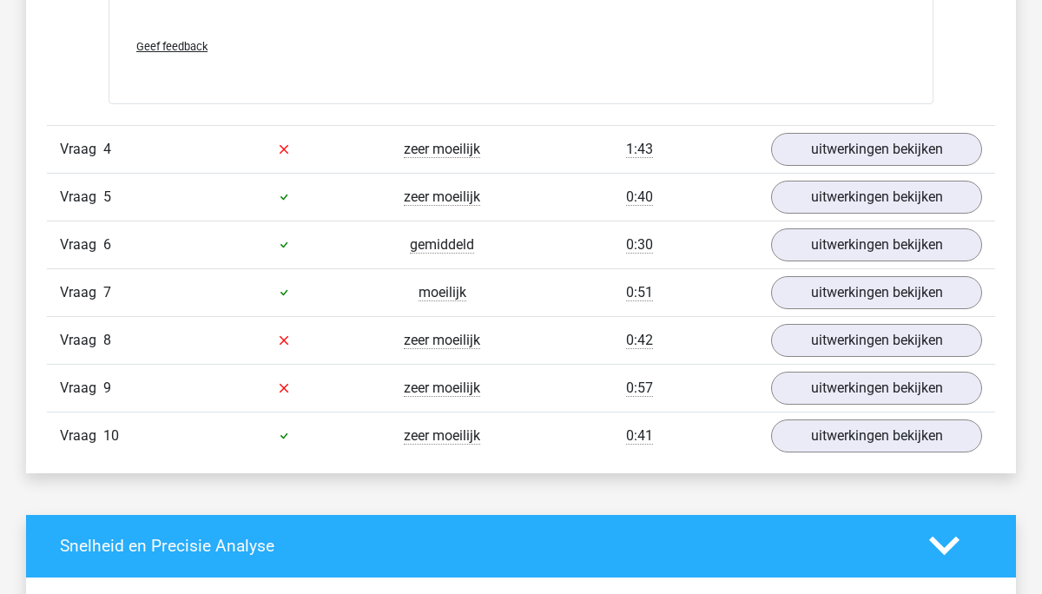
scroll to position [4112, 0]
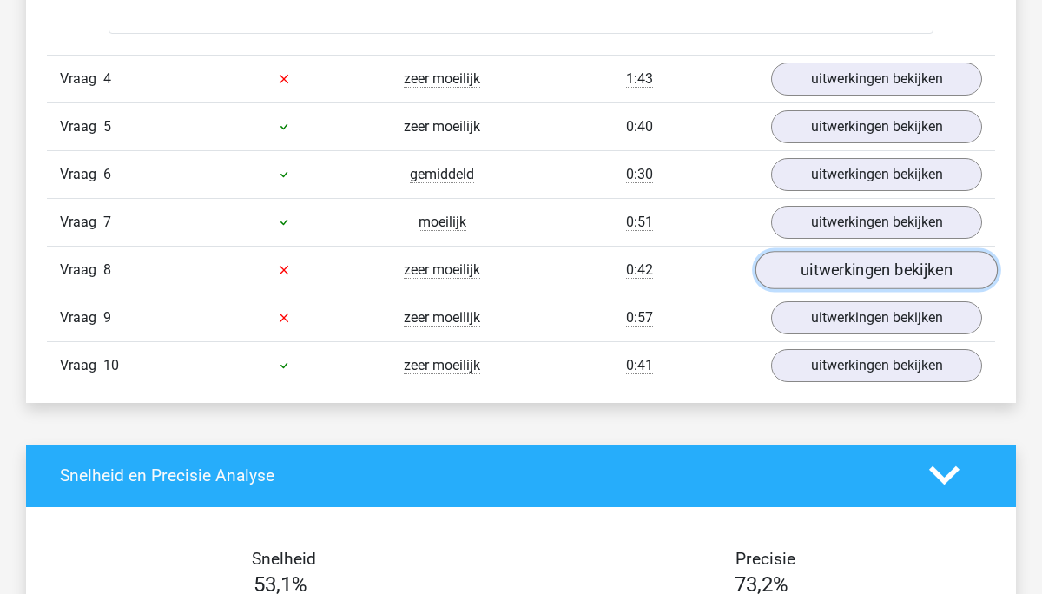
click at [836, 279] on link "uitwerkingen bekijken" at bounding box center [877, 270] width 242 height 38
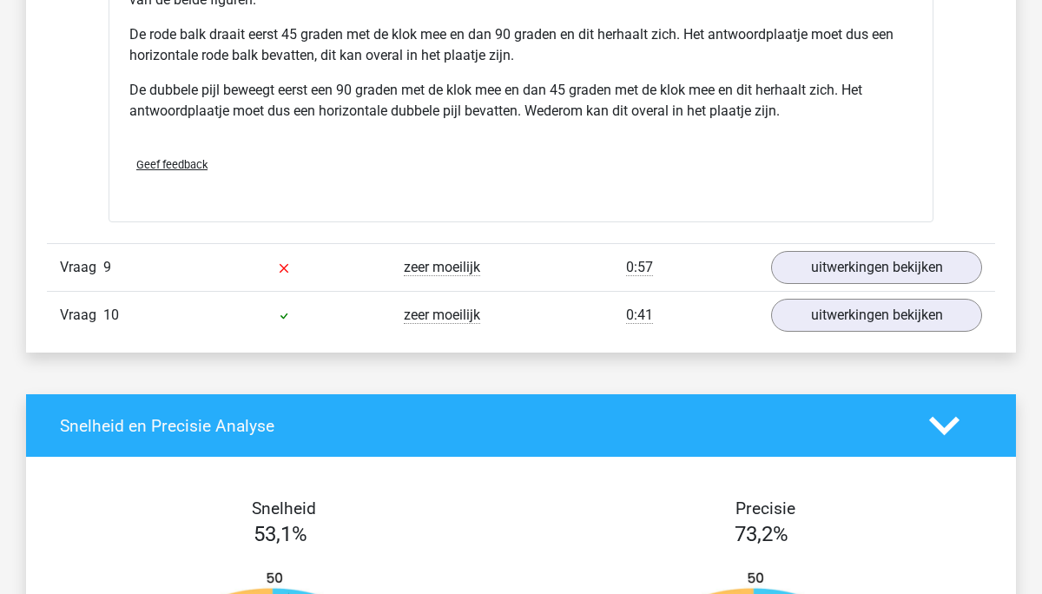
scroll to position [5284, 0]
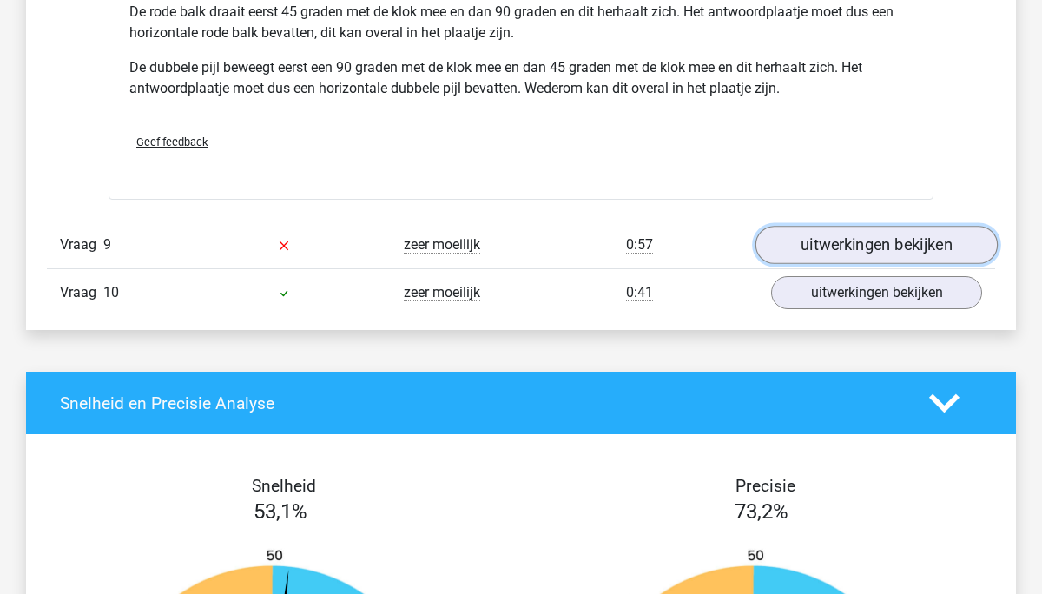
click at [783, 253] on link "uitwerkingen bekijken" at bounding box center [877, 246] width 242 height 38
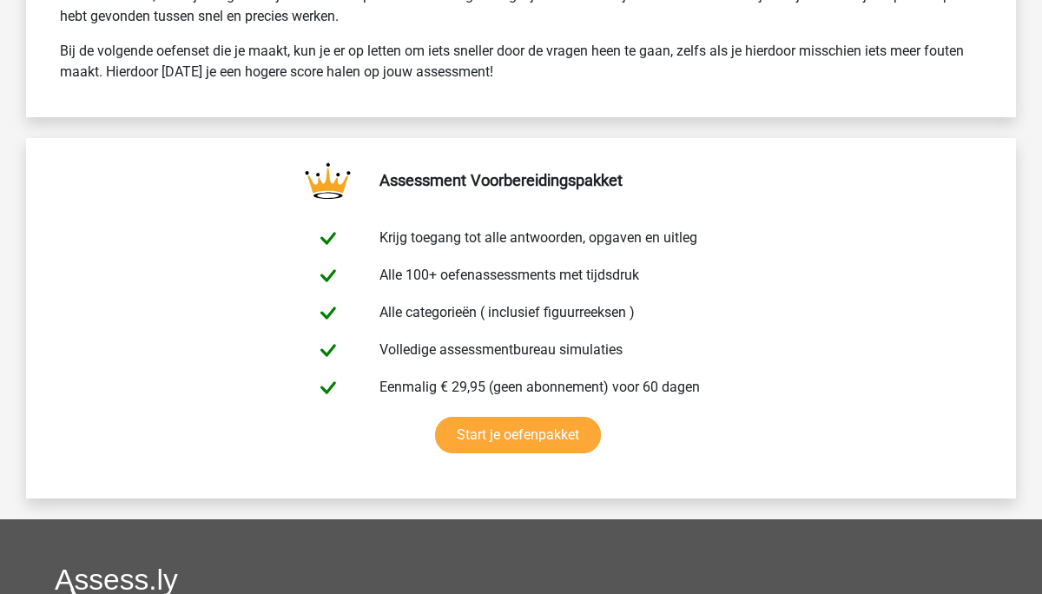
scroll to position [7922, 0]
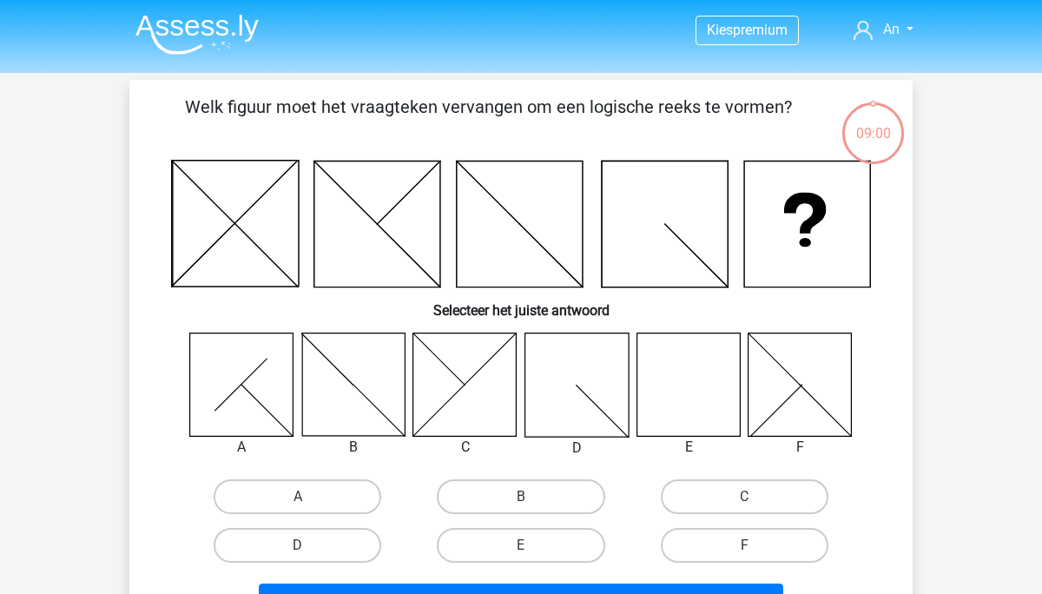
scroll to position [9, 0]
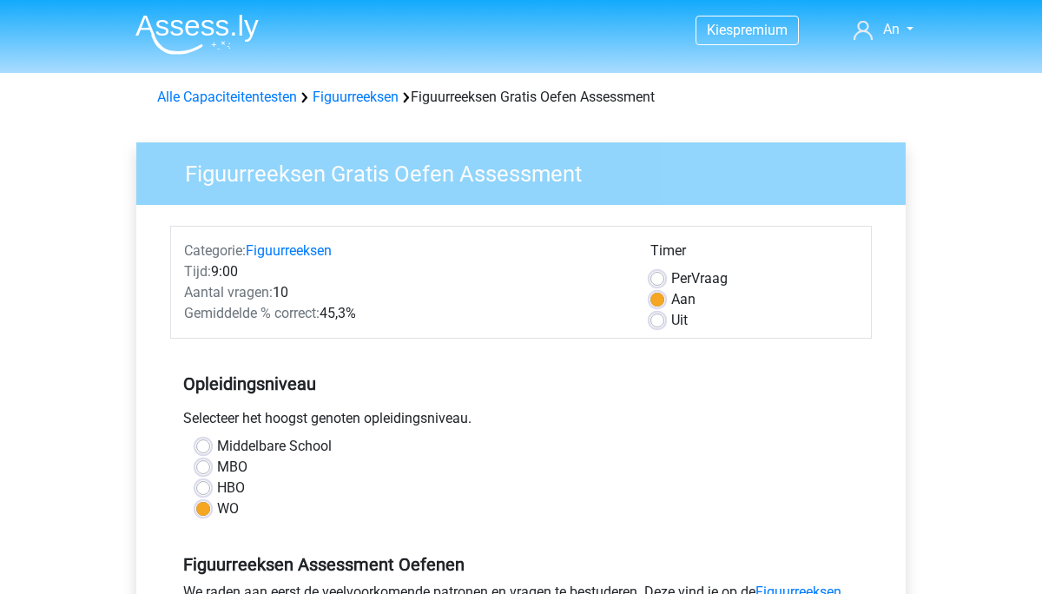
scroll to position [360, 0]
